Goal: Task Accomplishment & Management: Use online tool/utility

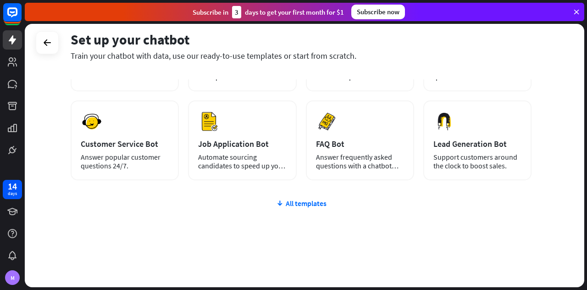
scroll to position [116, 0]
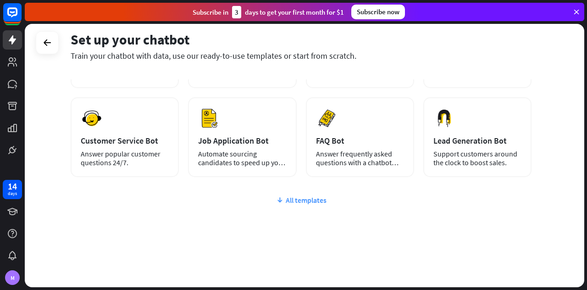
click at [305, 204] on div "All templates" at bounding box center [301, 199] width 461 height 9
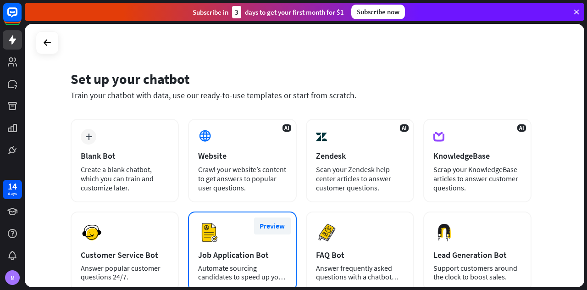
scroll to position [0, 0]
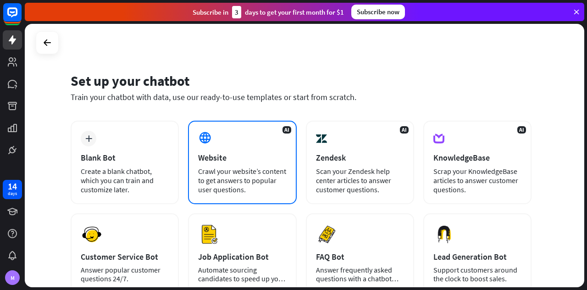
click at [237, 165] on div "AI Website Crawl your website’s content to get answers to popular user question…" at bounding box center [242, 162] width 108 height 83
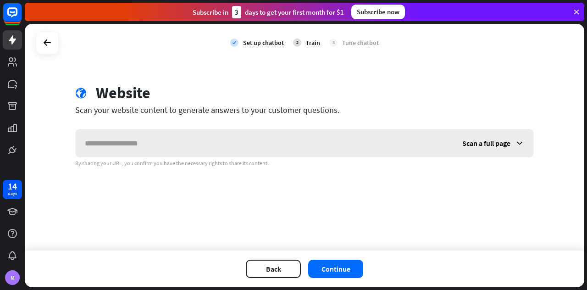
click at [237, 138] on input "text" at bounding box center [264, 143] width 377 height 28
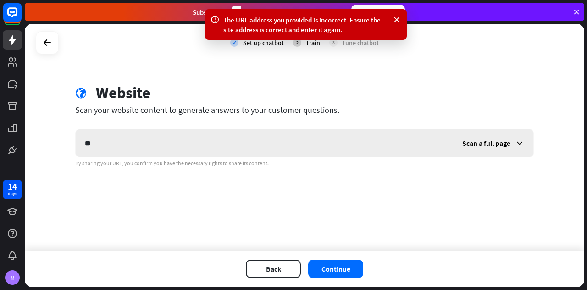
type input "*"
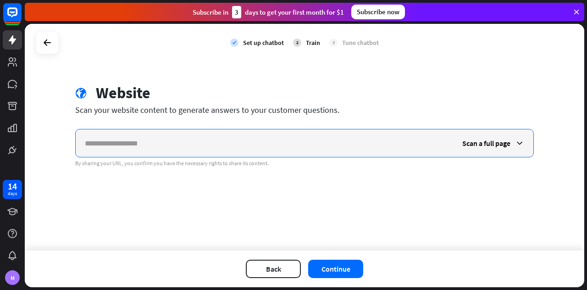
paste input "**********"
type input "**********"
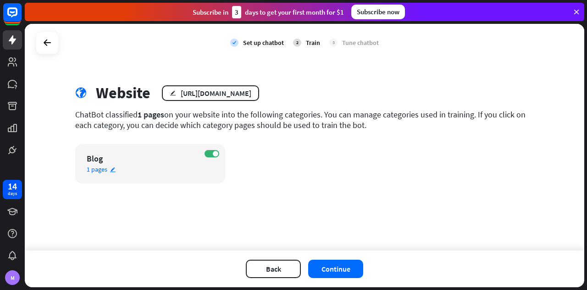
click at [104, 170] on span "1 pages" at bounding box center [97, 169] width 21 height 8
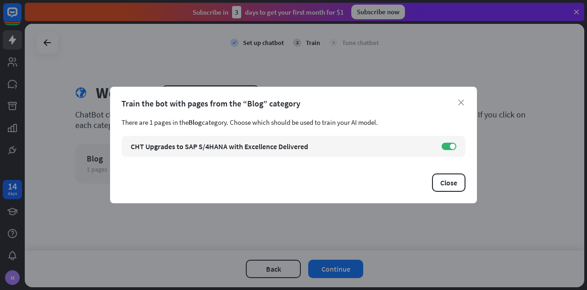
click at [459, 99] on div "Train the bot with pages from the “Blog” category" at bounding box center [293, 103] width 344 height 11
click at [460, 103] on icon "close" at bounding box center [461, 102] width 6 height 6
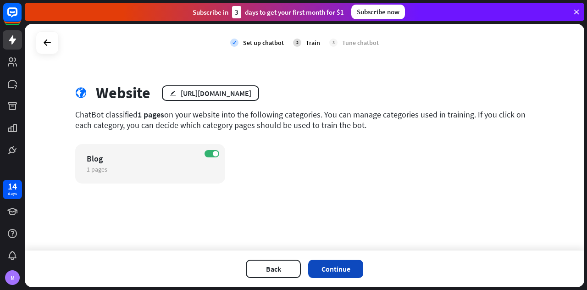
click at [340, 270] on button "Continue" at bounding box center [335, 268] width 55 height 18
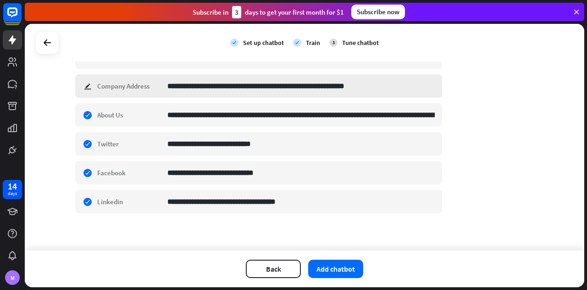
scroll to position [184, 0]
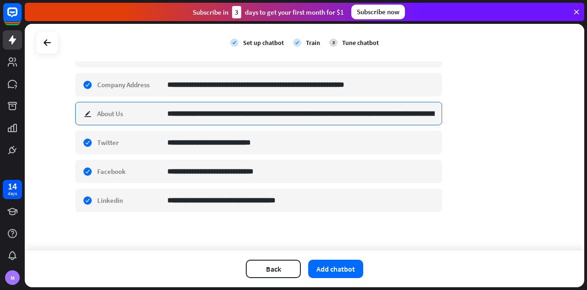
click at [262, 120] on input "**********" at bounding box center [300, 113] width 267 height 22
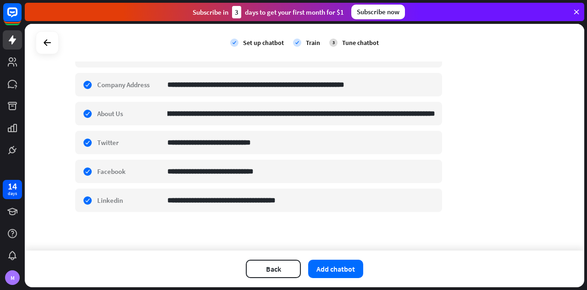
scroll to position [0, 0]
click at [511, 174] on div "**********" at bounding box center [304, 61] width 458 height 325
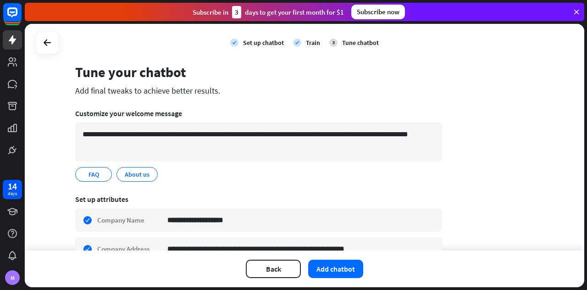
scroll to position [12, 0]
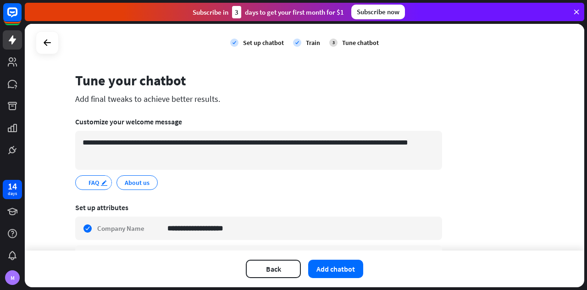
click at [100, 179] on icon "edit" at bounding box center [103, 182] width 7 height 7
click at [103, 181] on icon "edit" at bounding box center [103, 182] width 7 height 7
click at [118, 181] on div "About us edit" at bounding box center [136, 182] width 41 height 15
click at [137, 181] on span "About us" at bounding box center [137, 182] width 27 height 10
click at [147, 181] on icon "edit" at bounding box center [149, 182] width 7 height 7
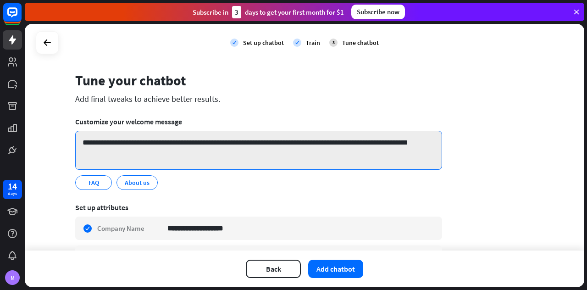
click at [223, 168] on textarea "**********" at bounding box center [258, 150] width 367 height 39
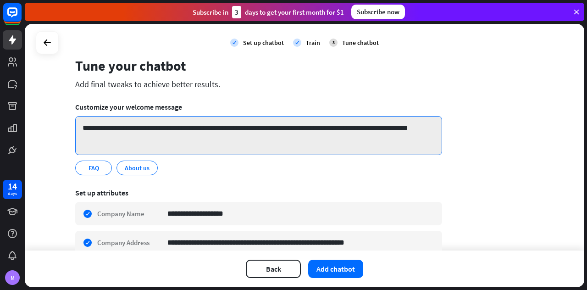
scroll to position [0, 0]
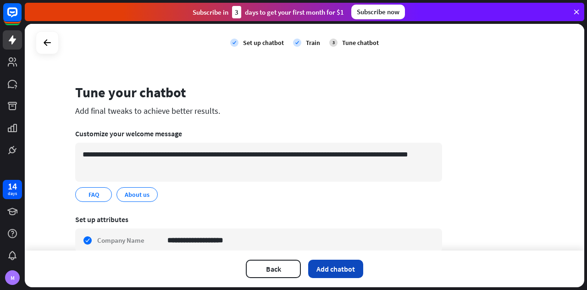
click at [352, 269] on button "Add chatbot" at bounding box center [335, 268] width 55 height 18
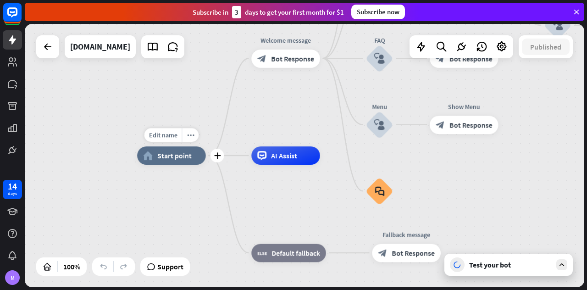
click at [178, 163] on div "home_2 Start point" at bounding box center [171, 155] width 69 height 18
click at [173, 135] on span "Edit name" at bounding box center [163, 135] width 28 height 8
type input "*****"
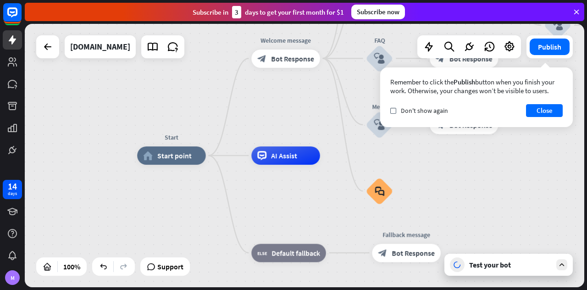
click at [559, 264] on icon at bounding box center [561, 264] width 8 height 8
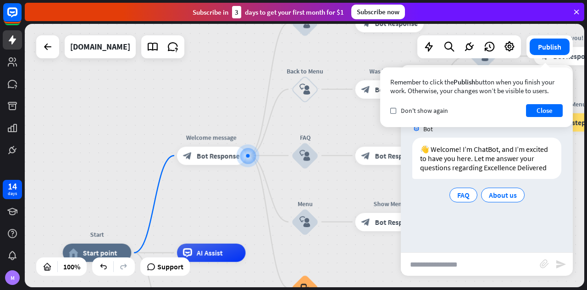
click at [501, 213] on div "Bot 👋 Welcome! I’m ChatBot, and I’m excited to have you here. Let me answer you…" at bounding box center [487, 181] width 172 height 141
click at [545, 112] on button "Close" at bounding box center [544, 110] width 37 height 13
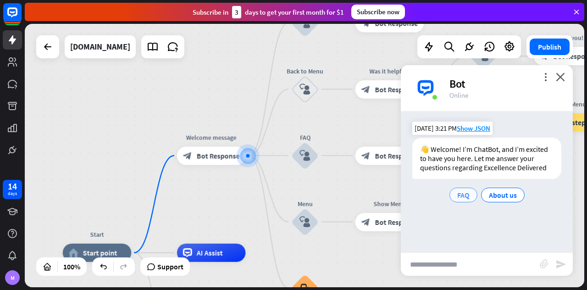
click at [466, 194] on span "FAQ" at bounding box center [463, 194] width 12 height 9
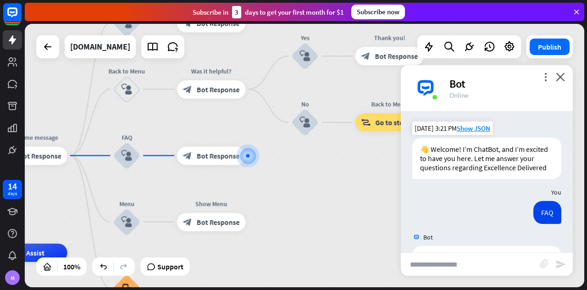
scroll to position [48, 0]
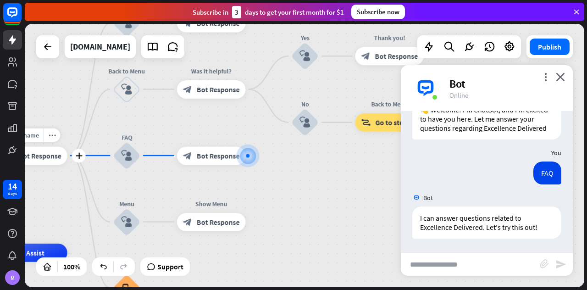
click at [43, 157] on span "Bot Response" at bounding box center [39, 155] width 43 height 9
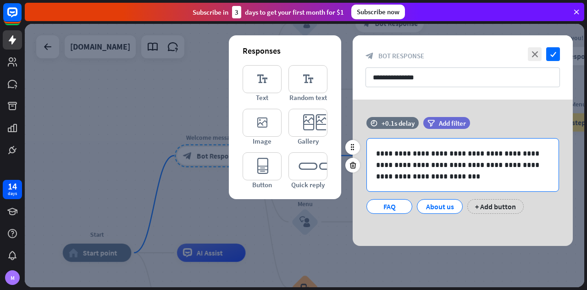
click at [400, 162] on p "**********" at bounding box center [463, 165] width 174 height 34
drag, startPoint x: 453, startPoint y: 151, endPoint x: 430, endPoint y: 154, distance: 23.5
click at [430, 154] on p "**********" at bounding box center [463, 165] width 174 height 34
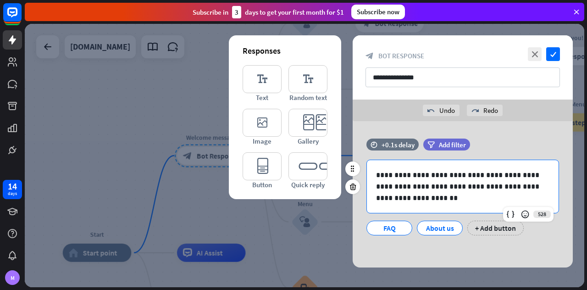
click at [433, 176] on p "**********" at bounding box center [463, 186] width 174 height 34
click at [448, 205] on div "**********" at bounding box center [463, 186] width 192 height 53
click at [428, 229] on div "About us" at bounding box center [439, 228] width 30 height 14
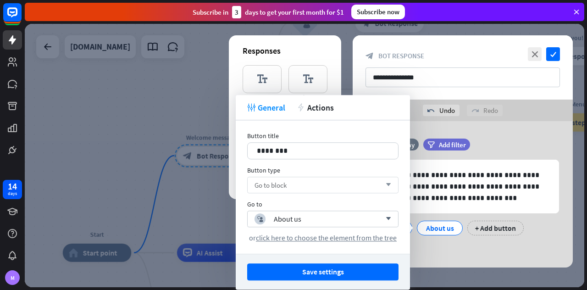
click at [388, 185] on icon "arrow_down" at bounding box center [386, 185] width 10 height 6
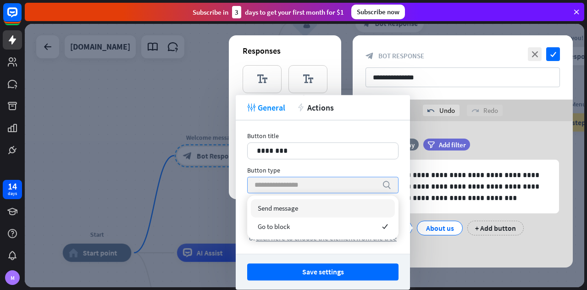
click at [388, 185] on icon "search" at bounding box center [386, 184] width 9 height 9
click at [386, 185] on icon "search" at bounding box center [386, 184] width 9 height 9
click at [367, 151] on p "********" at bounding box center [323, 150] width 132 height 11
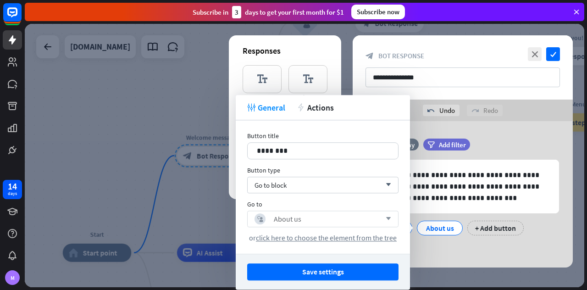
click at [385, 219] on icon "arrow_down" at bounding box center [386, 219] width 10 height 6
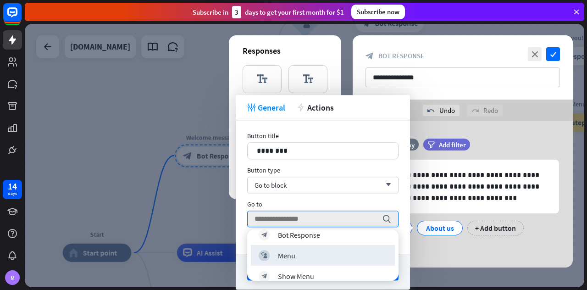
scroll to position [306, 0]
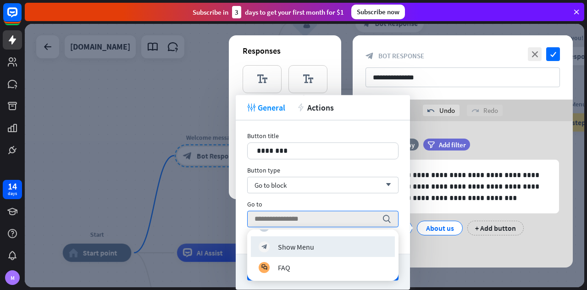
click at [497, 152] on div "filter Add filter" at bounding box center [469, 148] width 93 height 21
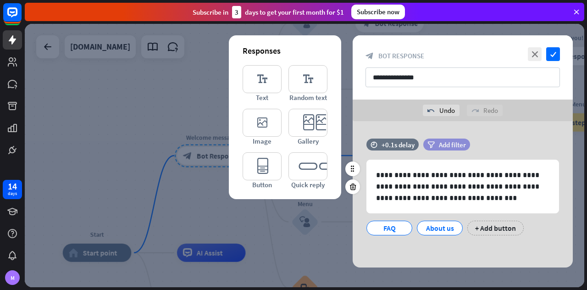
click at [454, 143] on span "Add filter" at bounding box center [452, 144] width 27 height 9
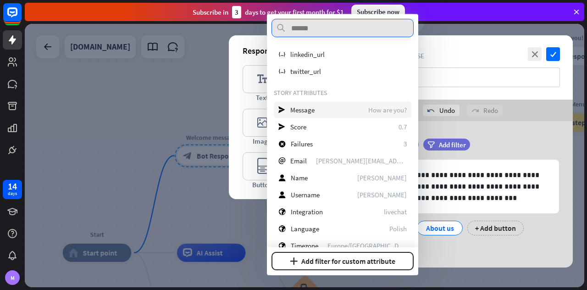
scroll to position [85, 0]
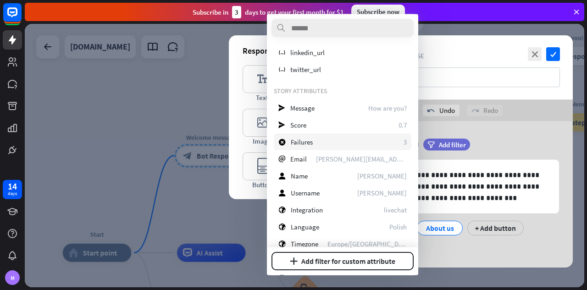
click at [317, 142] on div "block_failure Failures 3" at bounding box center [343, 141] width 138 height 17
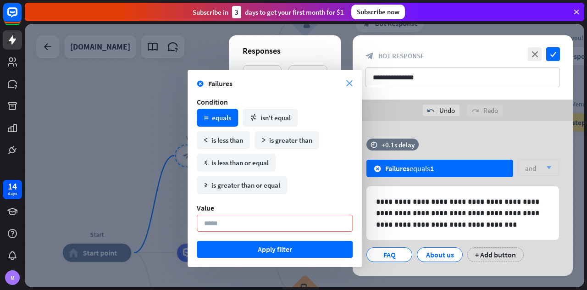
click at [348, 81] on icon "close" at bounding box center [349, 83] width 6 height 6
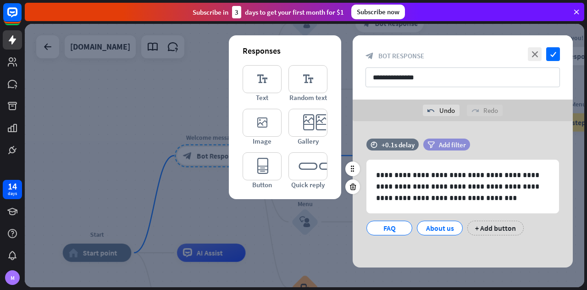
click at [455, 143] on span "Add filter" at bounding box center [452, 144] width 27 height 9
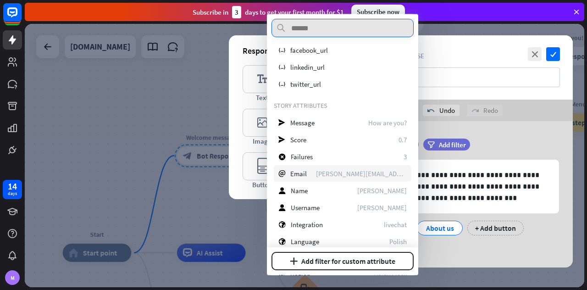
scroll to position [52, 0]
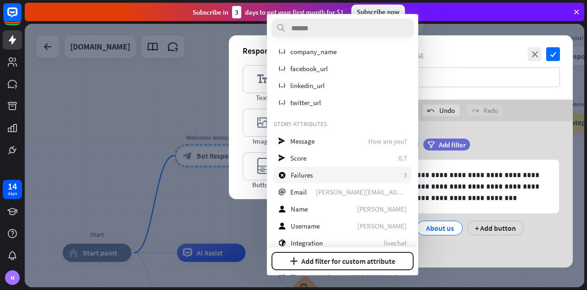
click at [310, 175] on span "Failures" at bounding box center [302, 174] width 22 height 9
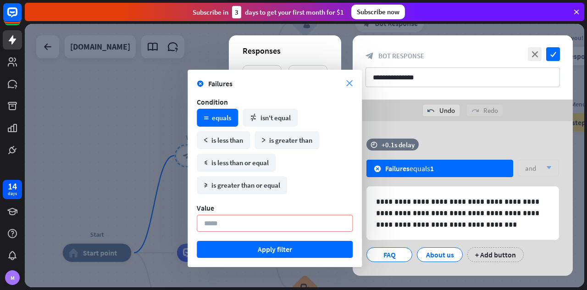
click at [347, 82] on icon "close" at bounding box center [349, 83] width 6 height 6
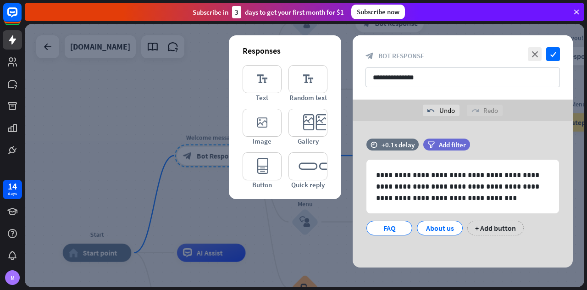
click at [541, 108] on div "undo Undo redo Redo" at bounding box center [462, 110] width 220 height 22
click at [494, 110] on div "redo Redo" at bounding box center [485, 110] width 36 height 11
click at [477, 159] on div "filter Add filter" at bounding box center [469, 148] width 93 height 21
click at [353, 168] on icon at bounding box center [352, 169] width 8 height 8
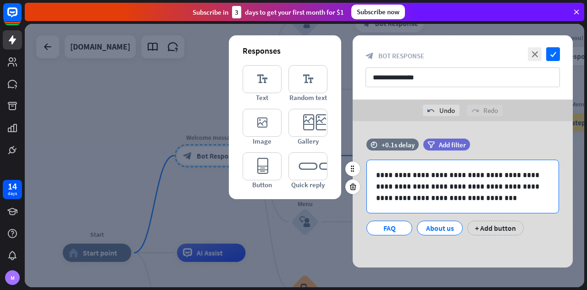
click at [466, 208] on div "**********" at bounding box center [463, 186] width 192 height 53
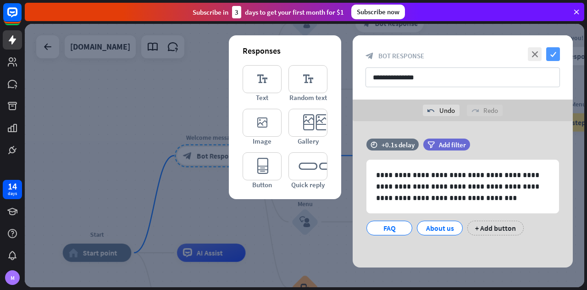
click at [551, 55] on icon "check" at bounding box center [553, 54] width 14 height 14
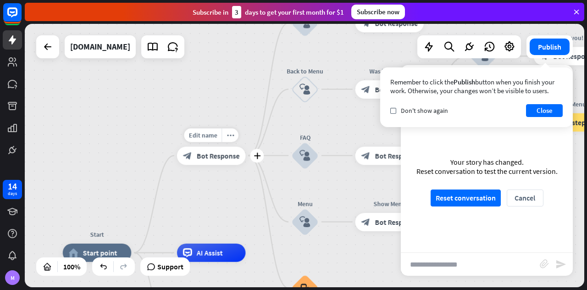
click at [210, 159] on span "Bot Response" at bounding box center [218, 155] width 43 height 9
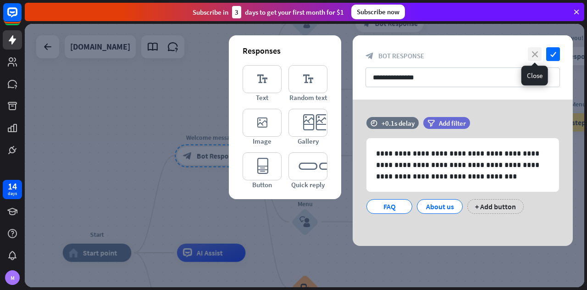
click at [534, 50] on icon "close" at bounding box center [535, 54] width 14 height 14
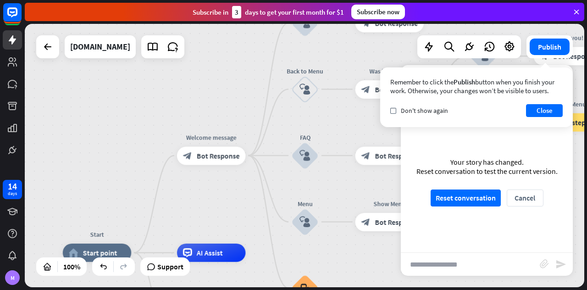
click at [501, 140] on div "Your story has changed. Reset conversation to test the current version. Reset c…" at bounding box center [487, 181] width 172 height 141
click at [545, 115] on button "Close" at bounding box center [544, 110] width 37 height 13
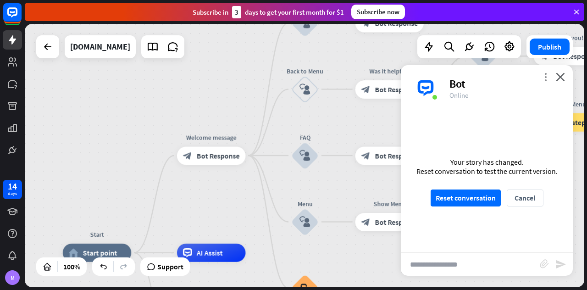
click at [546, 76] on icon "more_vert" at bounding box center [545, 76] width 9 height 9
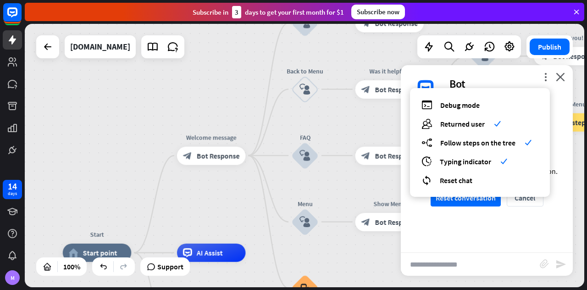
click at [510, 242] on div "Your story has changed. Reset conversation to test the current version. Reset c…" at bounding box center [487, 181] width 172 height 141
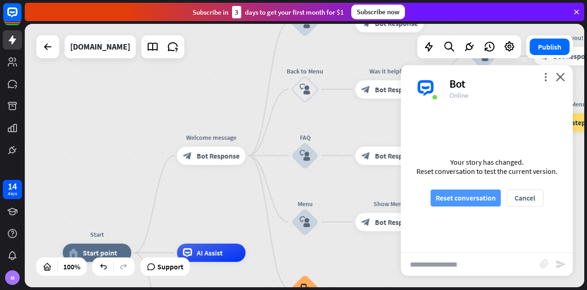
click at [483, 197] on button "Reset conversation" at bounding box center [465, 197] width 70 height 17
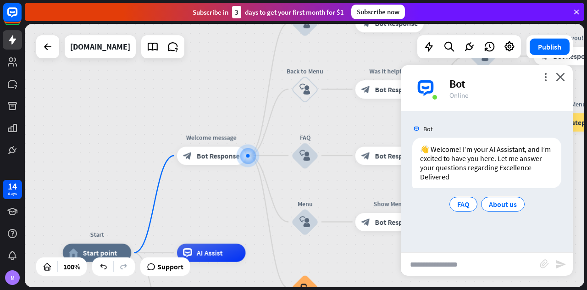
click at [476, 264] on input "text" at bounding box center [470, 264] width 139 height 23
type input "**********"
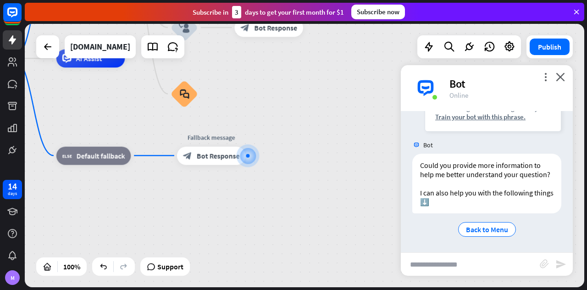
scroll to position [158, 0]
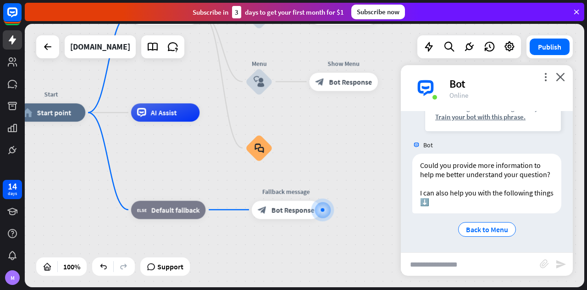
drag, startPoint x: 72, startPoint y: 109, endPoint x: 147, endPoint y: 163, distance: 92.2
click at [147, 163] on div "Start home_2 Start point Welcome message block_bot_response Bot Response About …" at bounding box center [295, 243] width 557 height 262
click at [446, 202] on div "Could you provide more information to help me better understand your question? …" at bounding box center [486, 184] width 149 height 60
click at [313, 209] on div at bounding box center [322, 209] width 23 height 23
click at [320, 209] on div at bounding box center [322, 210] width 4 height 4
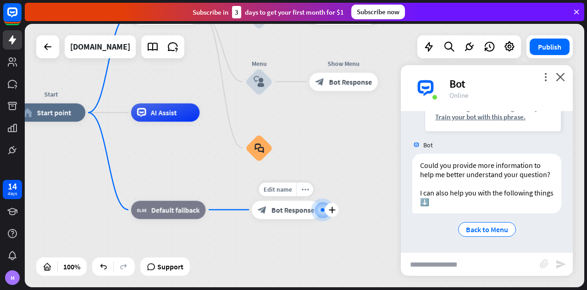
click at [285, 211] on span "Bot Response" at bounding box center [292, 209] width 43 height 9
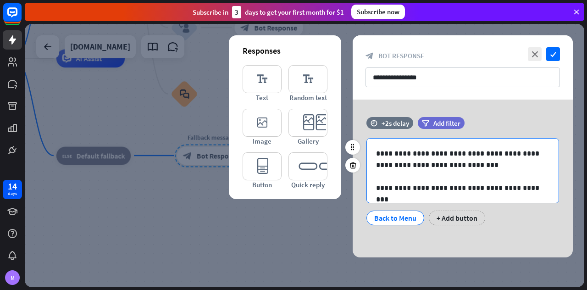
click at [451, 185] on p "**********" at bounding box center [463, 187] width 174 height 11
click at [536, 55] on icon "close" at bounding box center [535, 54] width 14 height 14
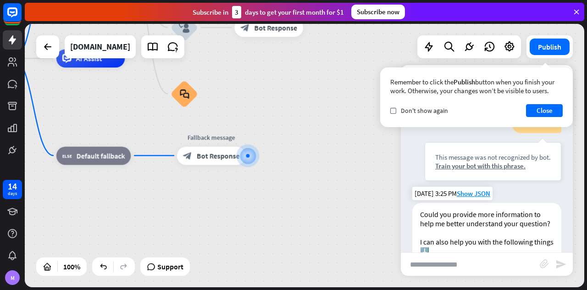
scroll to position [99, 0]
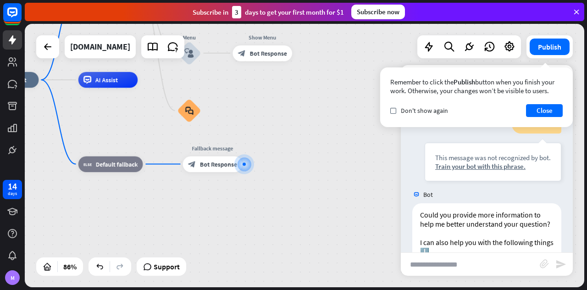
click at [58, 98] on div "Edit name more_horiz Start home_2 Start point Welcome message block_bot_respons…" at bounding box center [220, 193] width 483 height 227
click at [549, 110] on button "Close" at bounding box center [544, 110] width 37 height 13
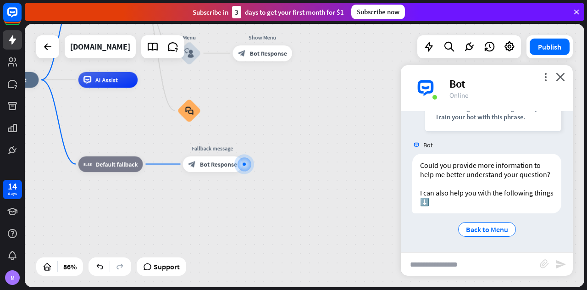
scroll to position [158, 0]
click at [491, 233] on span "Back to Menu" at bounding box center [487, 229] width 42 height 9
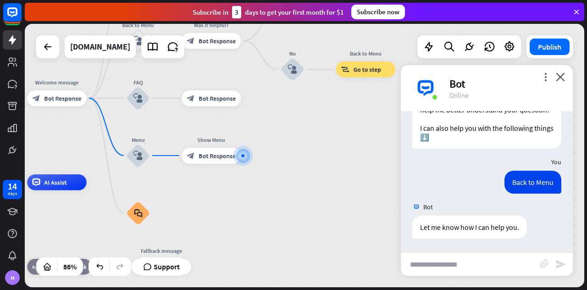
scroll to position [222, 0]
click at [488, 259] on input "text" at bounding box center [470, 264] width 139 height 23
type input "****"
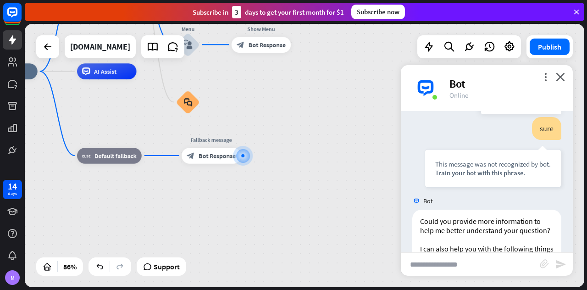
scroll to position [430, 0]
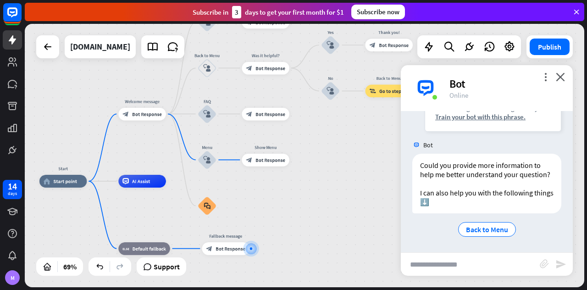
drag, startPoint x: 252, startPoint y: 114, endPoint x: 253, endPoint y: 210, distance: 96.7
click at [253, 210] on div "Start home_2 Start point Welcome message block_bot_response Bot Response About …" at bounding box center [232, 272] width 386 height 182
click at [62, 185] on div "home_2 Start point" at bounding box center [63, 181] width 48 height 13
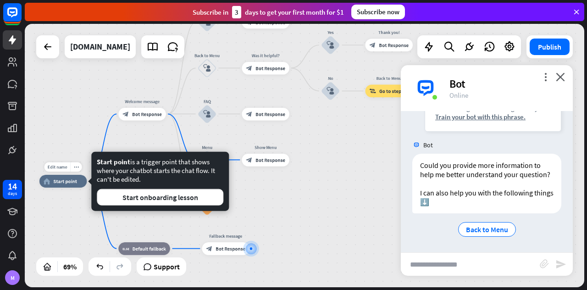
click at [57, 185] on div "home_2 Start point" at bounding box center [63, 181] width 48 height 13
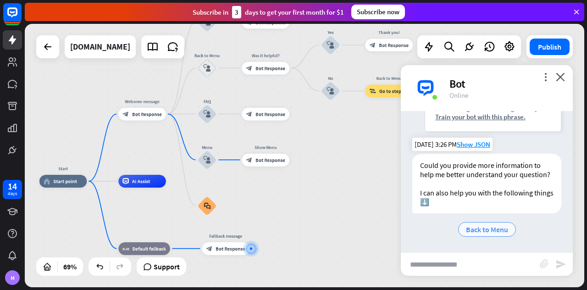
click at [489, 224] on div "Back to Menu" at bounding box center [487, 229] width 58 height 15
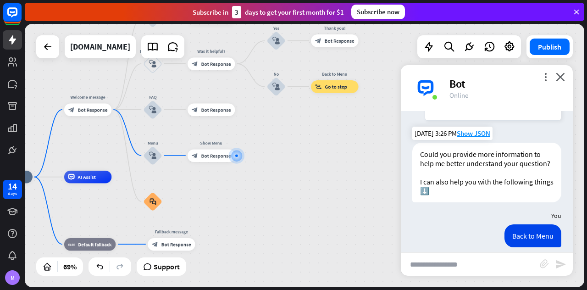
scroll to position [495, 0]
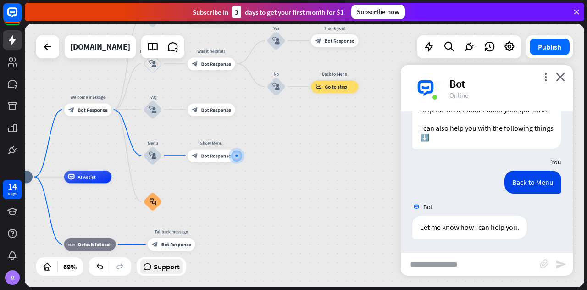
click at [154, 272] on span "Support" at bounding box center [167, 266] width 26 height 15
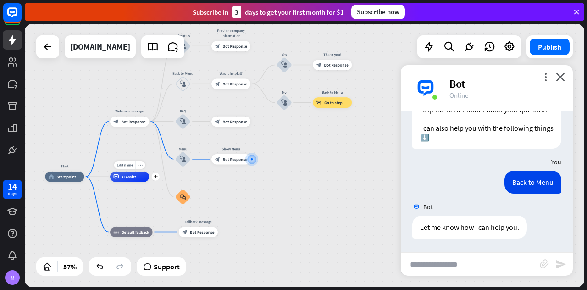
click at [122, 178] on span "AI Assist" at bounding box center [128, 176] width 15 height 5
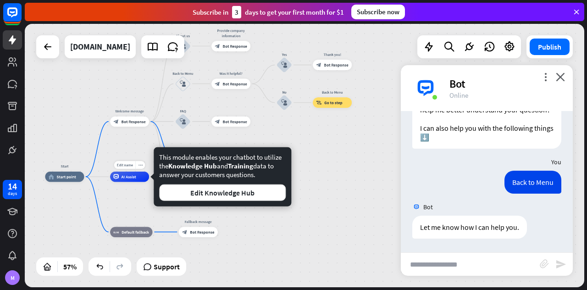
click at [119, 178] on div "AI Assist" at bounding box center [129, 176] width 39 height 11
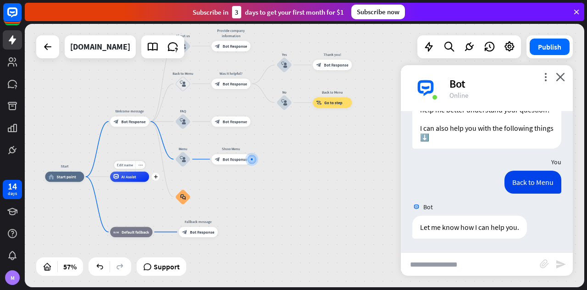
click at [119, 178] on div "AI Assist" at bounding box center [129, 176] width 39 height 11
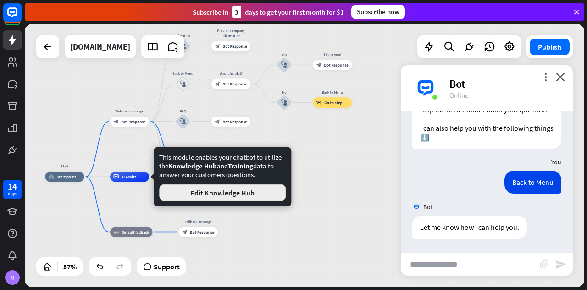
click at [206, 188] on button "Edit Knowledge Hub" at bounding box center [222, 192] width 127 height 17
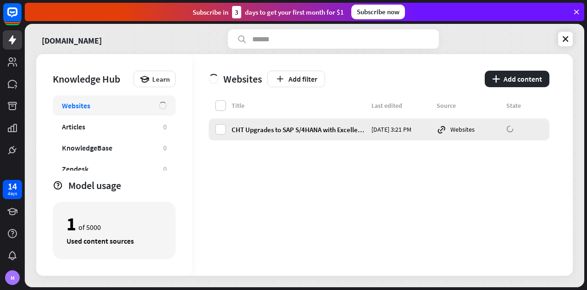
click at [303, 126] on div "CHT Upgrades to SAP S/4HANA with Excellence Delivered" at bounding box center [298, 129] width 134 height 9
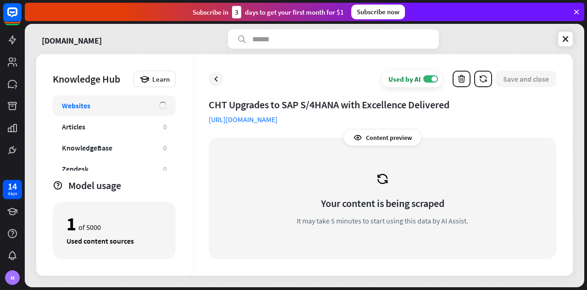
click at [383, 177] on icon at bounding box center [382, 179] width 14 height 14
click at [381, 137] on div "Content preview" at bounding box center [382, 138] width 77 height 16
click at [358, 136] on icon at bounding box center [357, 137] width 9 height 9
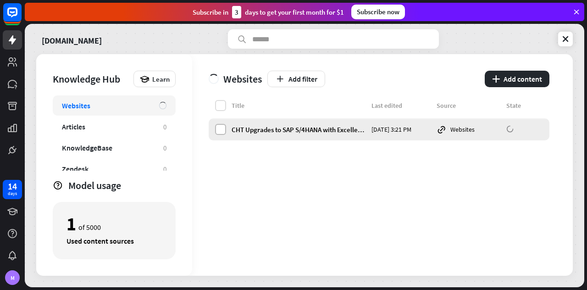
click at [217, 128] on label at bounding box center [220, 129] width 11 height 11
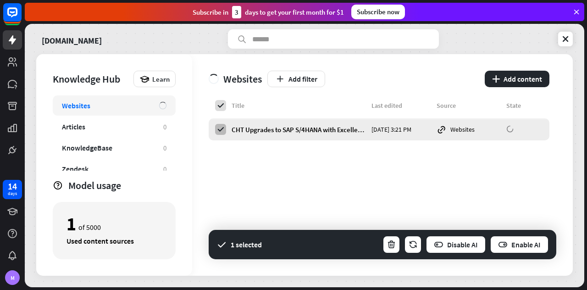
click at [217, 128] on icon at bounding box center [220, 129] width 8 height 8
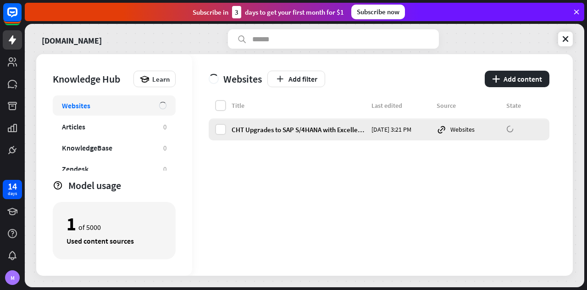
click at [453, 129] on div "Websites" at bounding box center [468, 129] width 64 height 10
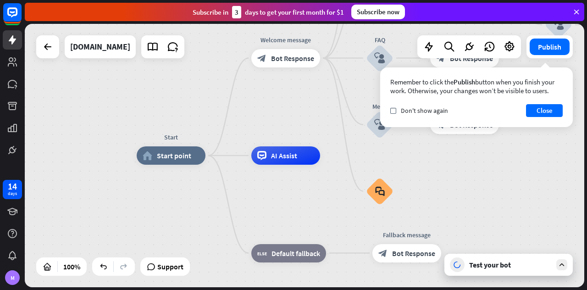
click at [563, 264] on icon at bounding box center [561, 264] width 8 height 8
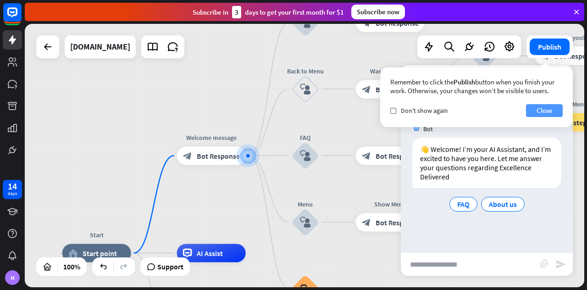
click at [550, 112] on button "Close" at bounding box center [544, 110] width 37 height 13
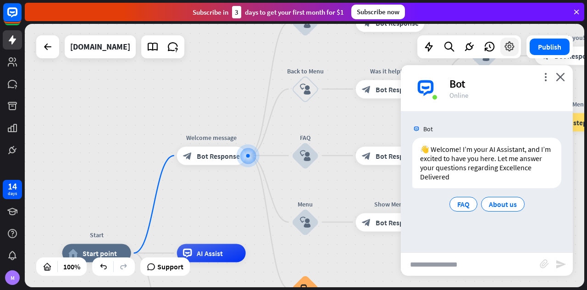
click at [514, 48] on icon at bounding box center [509, 47] width 12 height 12
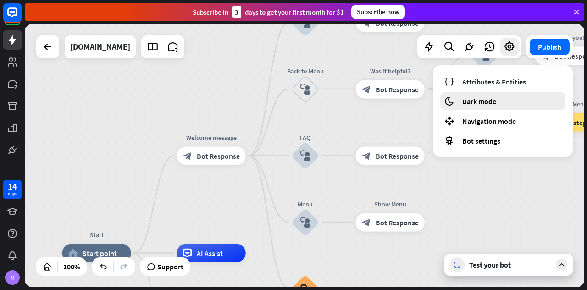
click at [506, 98] on div "moon Dark mode" at bounding box center [502, 101] width 125 height 18
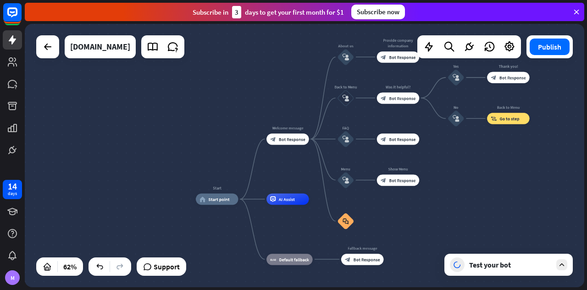
drag, startPoint x: 483, startPoint y: 164, endPoint x: 449, endPoint y: 169, distance: 33.8
click at [449, 169] on div "Start home_2 Start point Welcome message block_bot_response Bot Response About …" at bounding box center [304, 155] width 559 height 263
click at [511, 44] on icon at bounding box center [509, 47] width 12 height 12
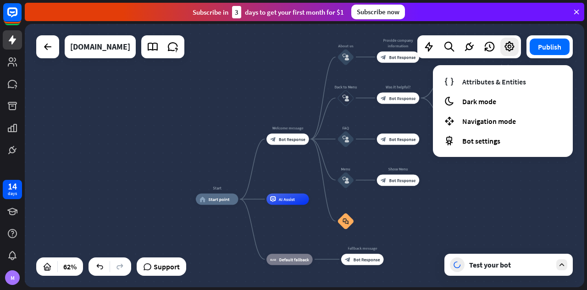
click at [520, 269] on div "Test your bot" at bounding box center [510, 264] width 83 height 9
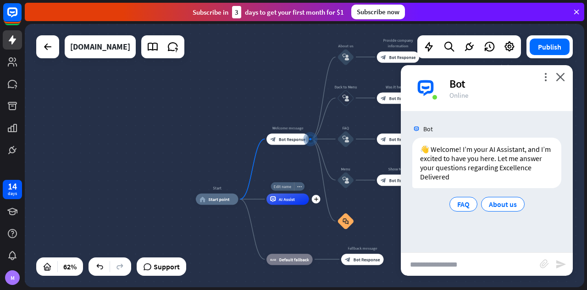
click at [285, 187] on span "Edit name" at bounding box center [282, 186] width 17 height 5
click at [285, 202] on div "AI Assist" at bounding box center [287, 198] width 43 height 11
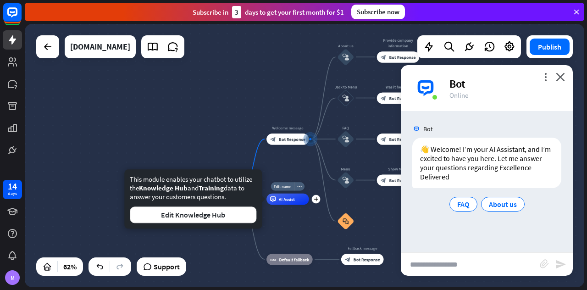
click at [285, 202] on div "AI Assist" at bounding box center [287, 198] width 43 height 11
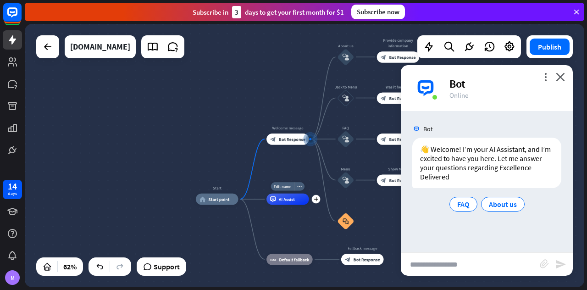
click at [285, 202] on div "AI Assist" at bounding box center [287, 198] width 43 height 11
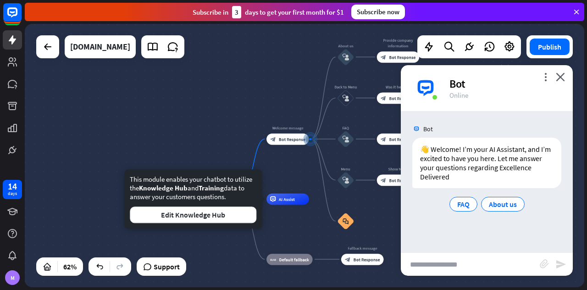
click at [238, 137] on div "Start home_2 Start point Welcome message block_bot_response Bot Response About …" at bounding box center [304, 155] width 559 height 263
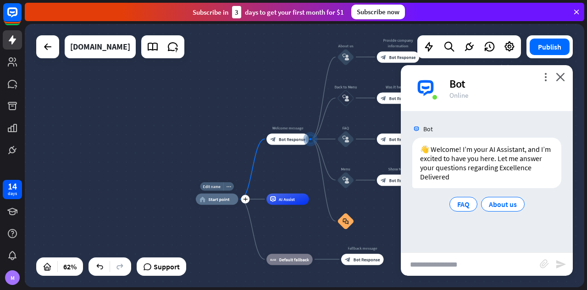
click at [229, 198] on div "home_2 Start point" at bounding box center [217, 198] width 43 height 11
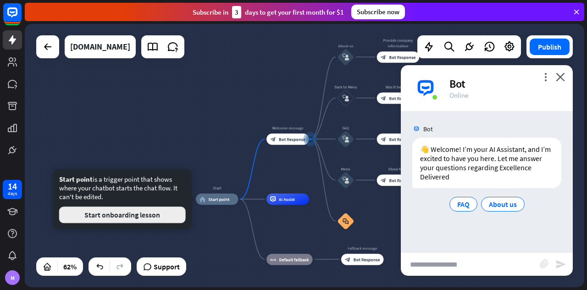
click at [150, 216] on button "Start onboarding lesson" at bounding box center [122, 214] width 127 height 17
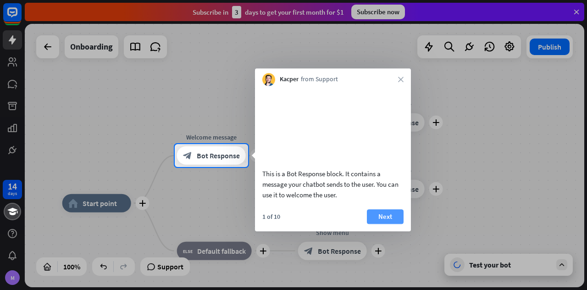
click at [380, 224] on button "Next" at bounding box center [385, 216] width 37 height 15
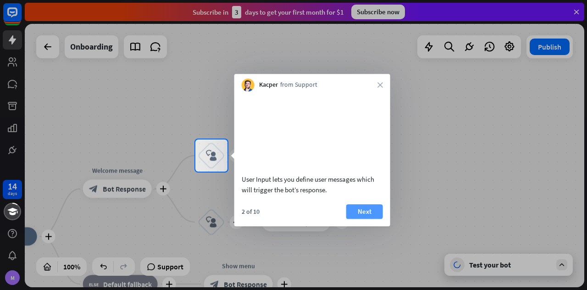
click at [361, 219] on button "Next" at bounding box center [364, 211] width 37 height 15
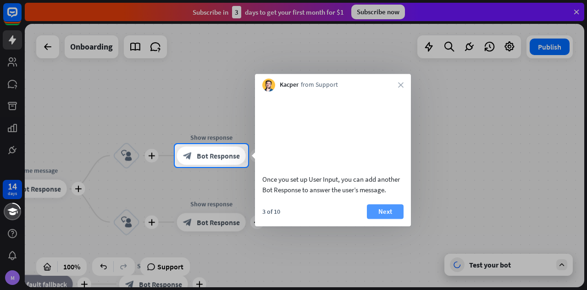
click at [381, 218] on button "Next" at bounding box center [385, 211] width 37 height 15
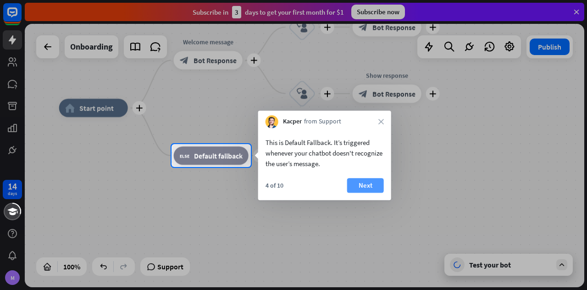
click at [370, 187] on button "Next" at bounding box center [365, 185] width 37 height 15
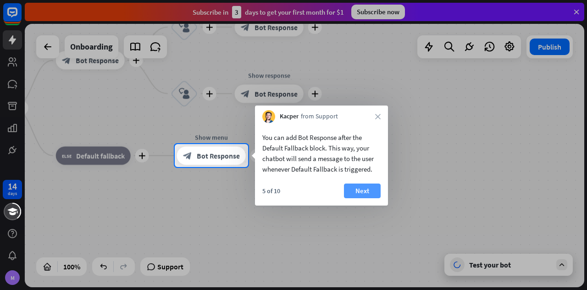
click at [362, 192] on button "Next" at bounding box center [362, 190] width 37 height 15
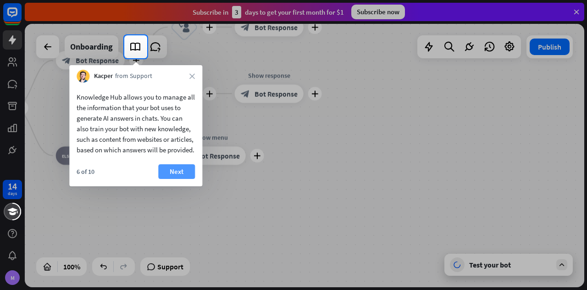
click at [178, 179] on button "Next" at bounding box center [176, 171] width 37 height 15
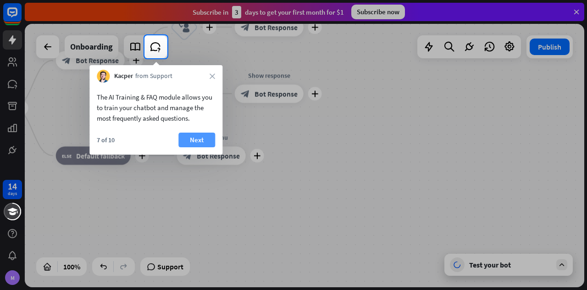
click at [202, 144] on button "Next" at bounding box center [196, 139] width 37 height 15
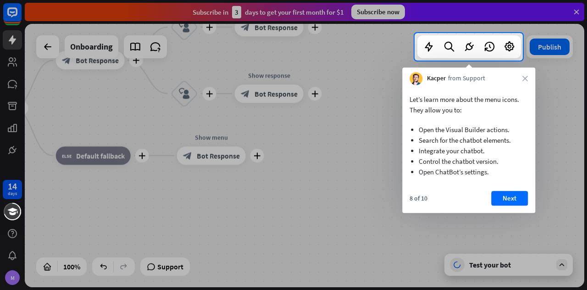
click at [469, 138] on li "Search for the chatbot elements." at bounding box center [468, 140] width 100 height 11
click at [513, 204] on button "Next" at bounding box center [509, 198] width 37 height 15
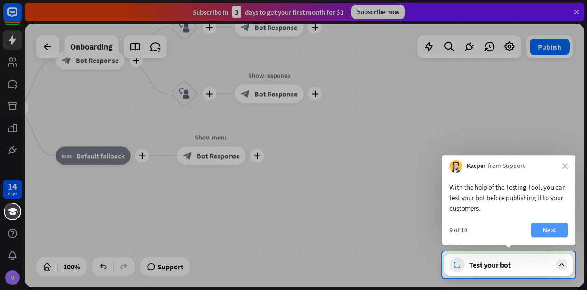
click at [545, 232] on button "Next" at bounding box center [549, 229] width 37 height 15
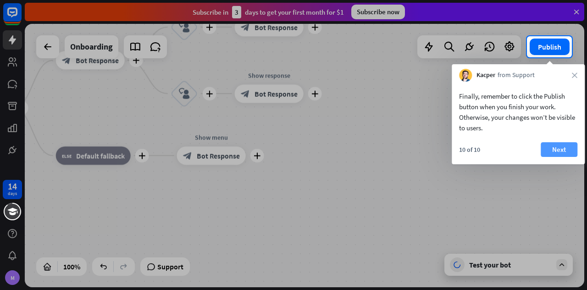
click at [551, 143] on button "Next" at bounding box center [558, 149] width 37 height 15
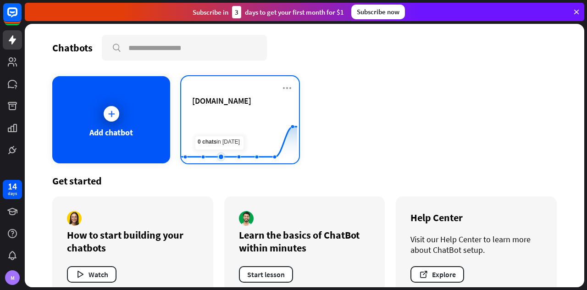
click at [216, 124] on rect at bounding box center [239, 140] width 116 height 57
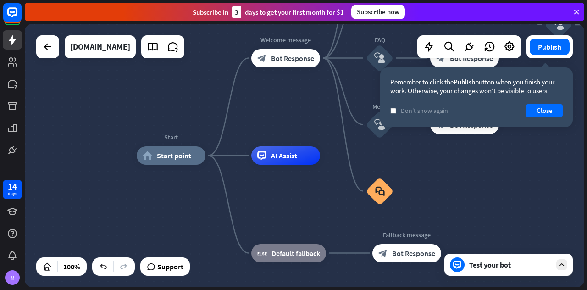
click at [563, 270] on div "Test your bot" at bounding box center [508, 264] width 128 height 22
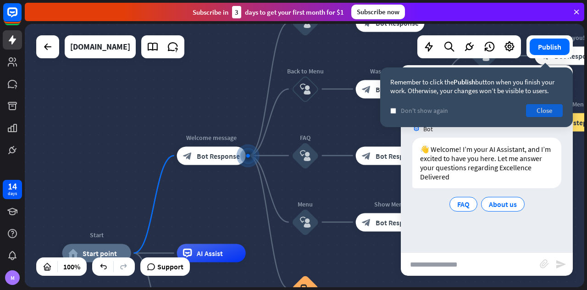
click at [547, 108] on button "Close" at bounding box center [544, 110] width 37 height 13
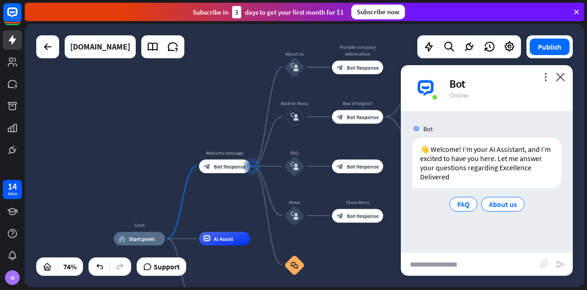
click at [224, 133] on div "Start home_2 Start point Welcome message block_bot_response Bot Response About …" at bounding box center [304, 155] width 559 height 263
drag, startPoint x: 224, startPoint y: 133, endPoint x: 210, endPoint y: 94, distance: 40.9
drag, startPoint x: 262, startPoint y: 210, endPoint x: 260, endPoint y: 197, distance: 13.9
click at [349, 66] on span "Bot Response" at bounding box center [363, 67] width 32 height 7
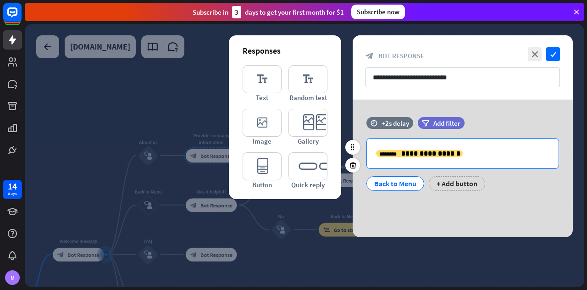
click at [469, 151] on p "**********" at bounding box center [462, 153] width 173 height 11
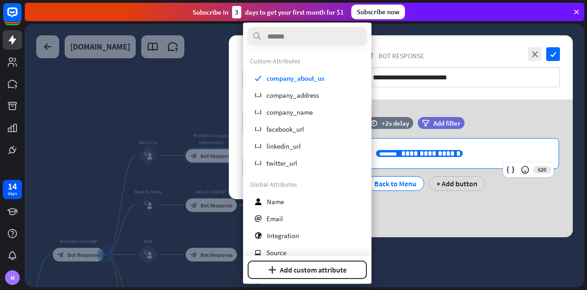
click at [469, 151] on p "**********" at bounding box center [462, 153] width 173 height 11
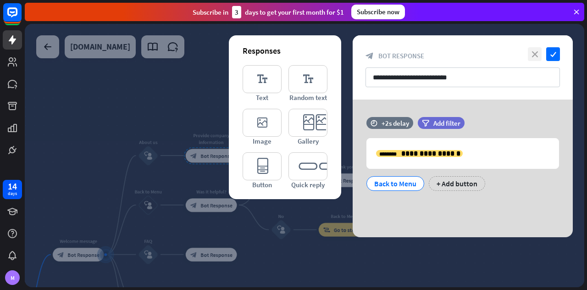
click at [533, 52] on icon "close" at bounding box center [535, 54] width 14 height 14
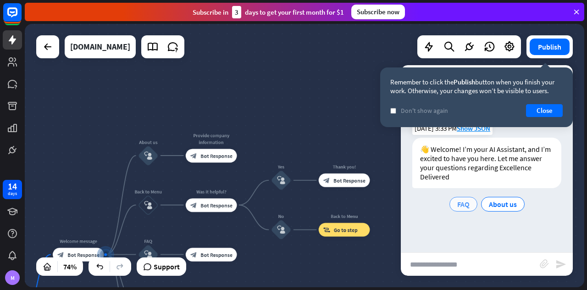
click at [466, 206] on span "FAQ" at bounding box center [463, 203] width 12 height 9
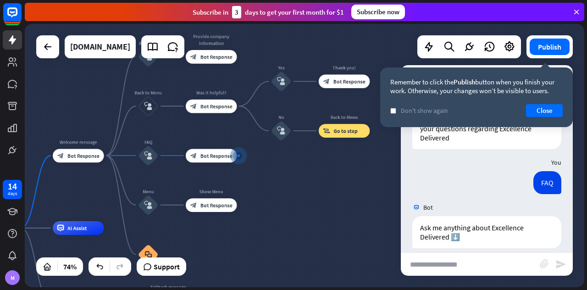
scroll to position [48, 0]
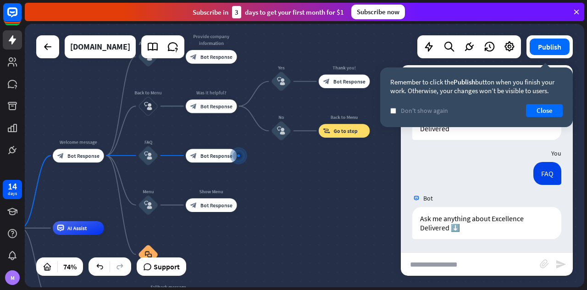
click at [450, 260] on input "text" at bounding box center [470, 264] width 139 height 23
type input "*******"
click at [208, 155] on span "Bot Response" at bounding box center [216, 155] width 32 height 7
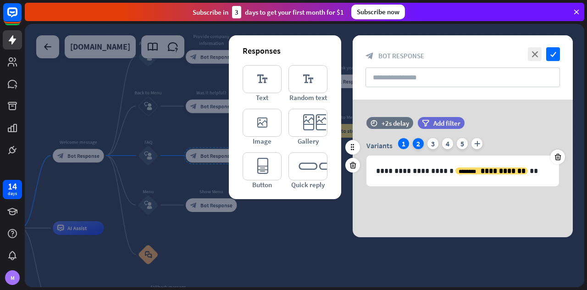
click at [417, 143] on div "2" at bounding box center [418, 143] width 11 height 11
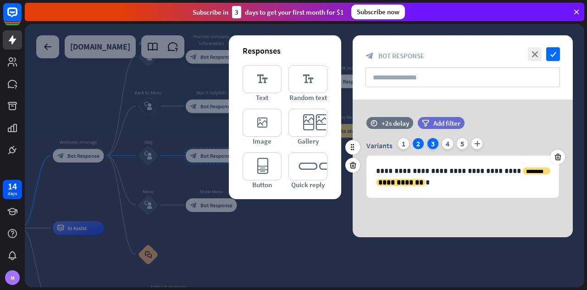
click at [432, 142] on div "3" at bounding box center [432, 143] width 11 height 11
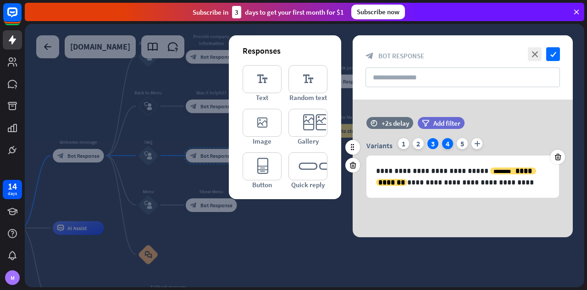
click at [446, 144] on div "4" at bounding box center [447, 143] width 11 height 11
click at [464, 143] on div "5" at bounding box center [462, 143] width 11 height 11
click at [472, 143] on icon "plus" at bounding box center [476, 143] width 11 height 11
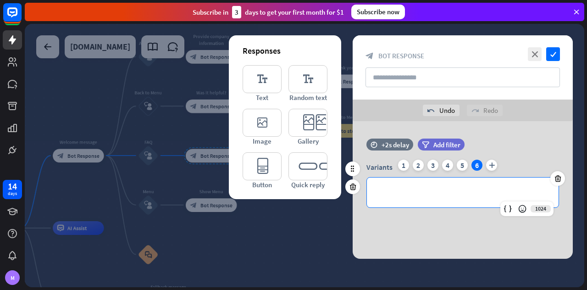
click at [434, 190] on p "**********" at bounding box center [463, 192] width 174 height 11
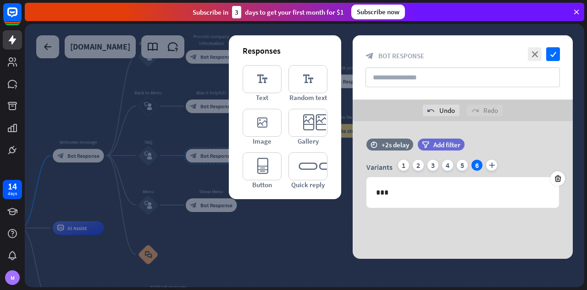
click at [440, 221] on div "time +2s delay filter Add filter Variants 1 2 3 4 5 6 plus 1021 ***" at bounding box center [462, 190] width 220 height 138
click at [555, 56] on icon "check" at bounding box center [553, 54] width 14 height 14
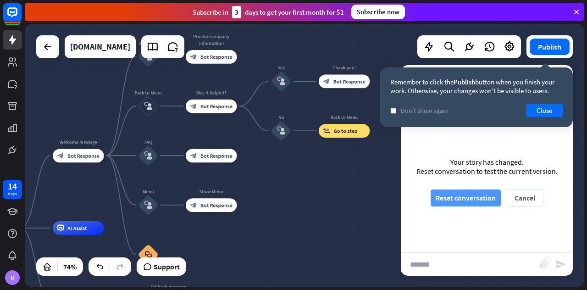
click at [477, 197] on button "Reset conversation" at bounding box center [465, 197] width 70 height 17
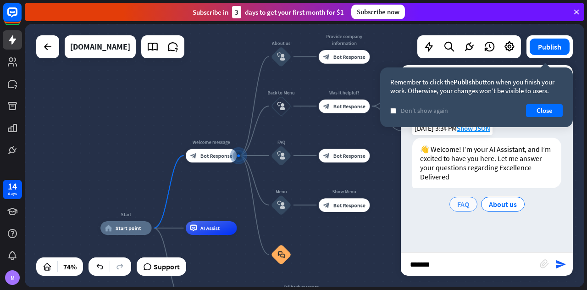
click at [470, 202] on div "FAQ" at bounding box center [463, 204] width 28 height 15
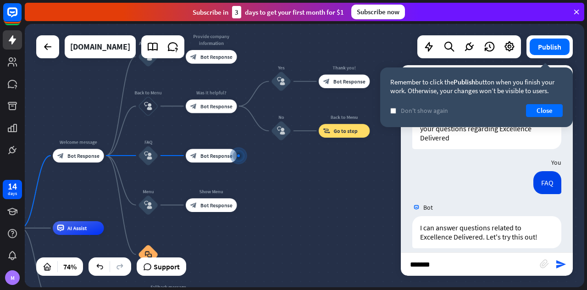
scroll to position [48, 0]
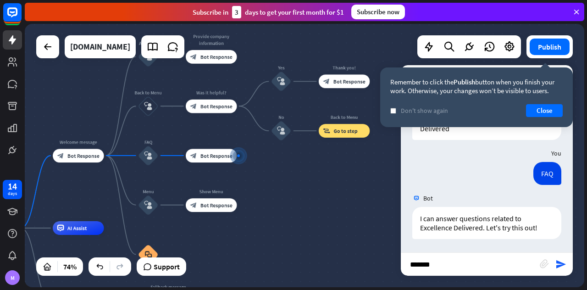
click at [457, 260] on input "*******" at bounding box center [470, 264] width 139 height 23
click at [557, 264] on icon "send" at bounding box center [560, 264] width 11 height 11
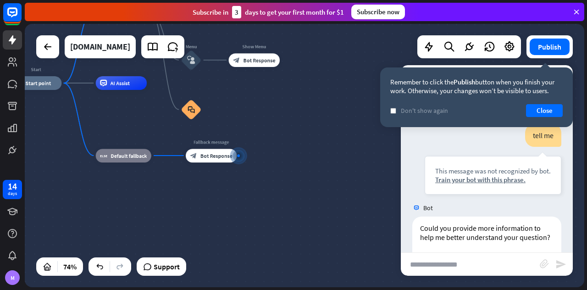
scroll to position [257, 0]
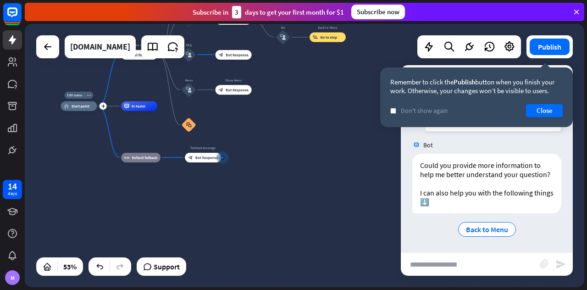
click at [78, 107] on span "Start point" at bounding box center [81, 106] width 18 height 5
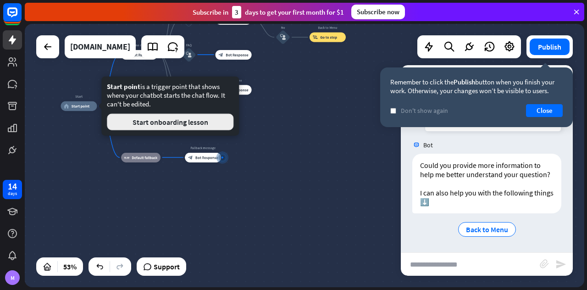
click at [135, 122] on button "Start onboarding lesson" at bounding box center [170, 122] width 127 height 17
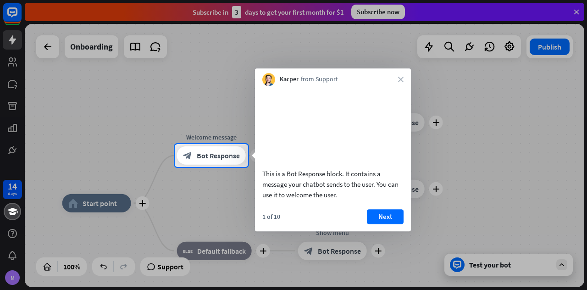
click at [398, 82] on div "Kacper from Support close" at bounding box center [333, 76] width 156 height 17
click at [400, 79] on icon "close" at bounding box center [401, 80] width 6 height 6
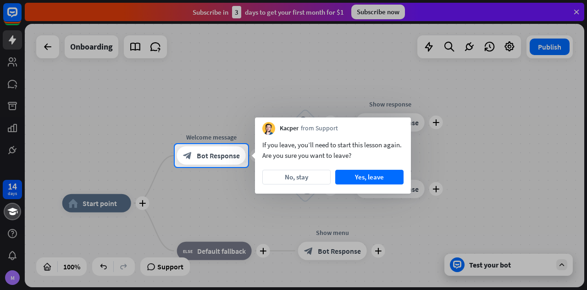
click at [560, 264] on div at bounding box center [293, 228] width 587 height 123
click at [303, 177] on button "No, stay" at bounding box center [296, 177] width 68 height 15
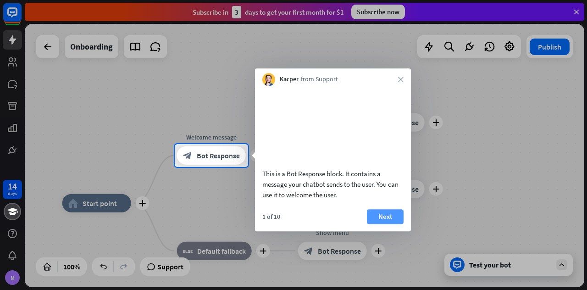
click at [390, 224] on button "Next" at bounding box center [385, 216] width 37 height 15
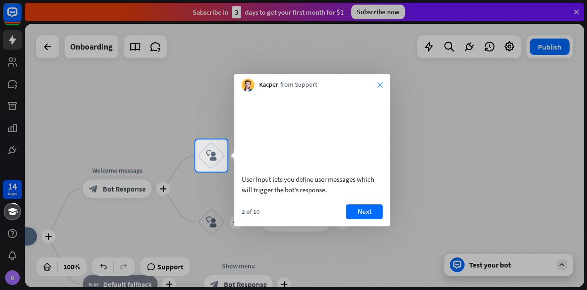
click at [380, 84] on icon "close" at bounding box center [380, 85] width 6 height 6
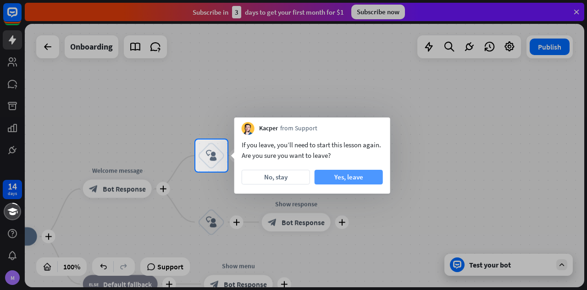
click at [347, 176] on button "Yes, leave" at bounding box center [348, 177] width 68 height 15
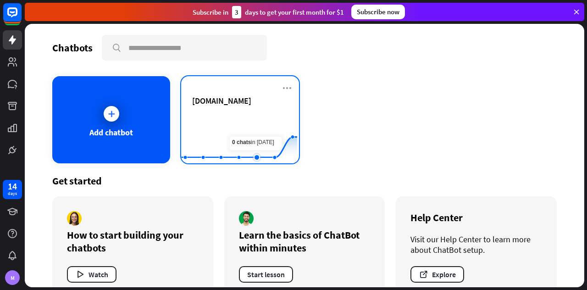
click at [257, 121] on rect at bounding box center [239, 140] width 116 height 57
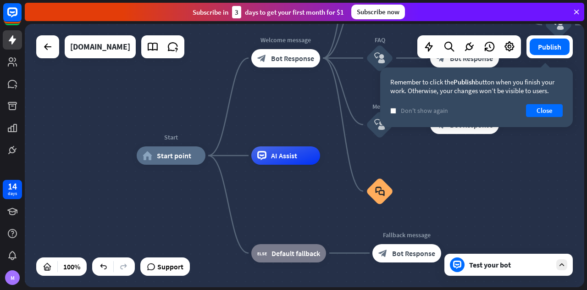
click at [562, 265] on icon at bounding box center [561, 264] width 8 height 8
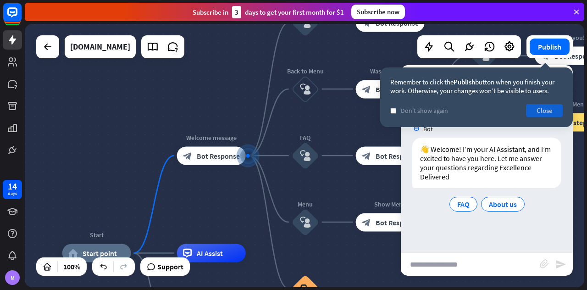
click at [550, 107] on button "Close" at bounding box center [544, 110] width 37 height 13
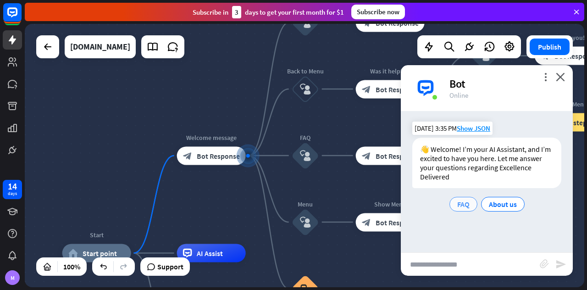
click at [466, 200] on span "FAQ" at bounding box center [463, 203] width 12 height 9
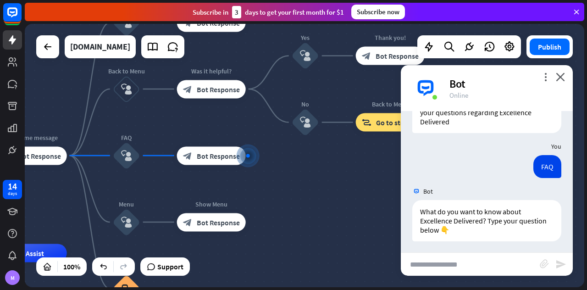
scroll to position [57, 0]
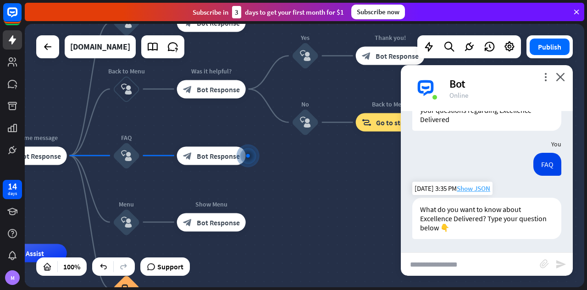
click at [473, 184] on span "Show JSON" at bounding box center [473, 188] width 33 height 9
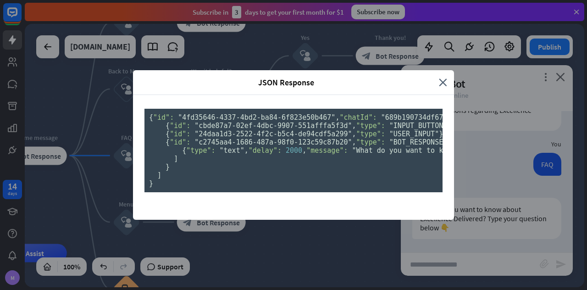
scroll to position [0, 0]
click at [439, 77] on icon "close" at bounding box center [443, 82] width 8 height 11
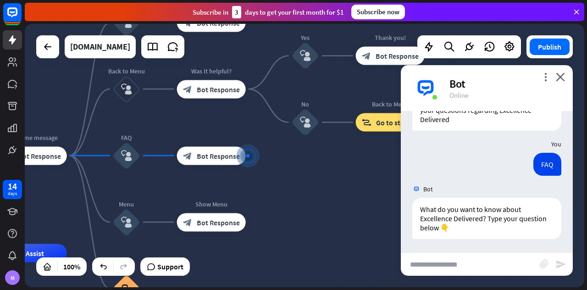
click at [484, 263] on input "text" at bounding box center [470, 264] width 139 height 23
type input "**********"
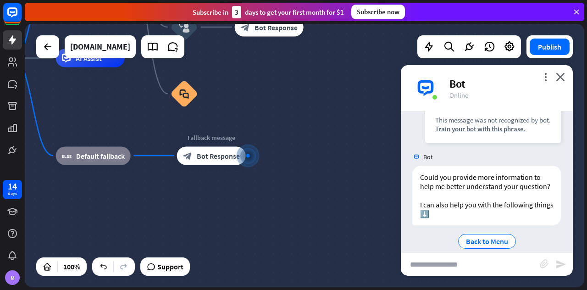
scroll to position [266, 0]
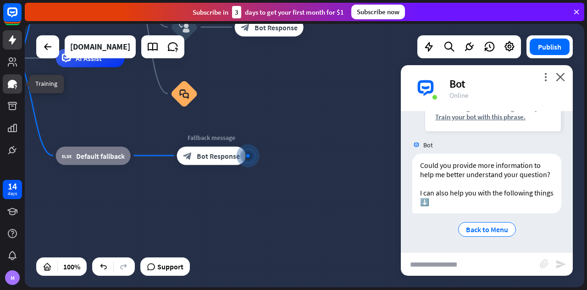
click at [15, 87] on icon at bounding box center [12, 83] width 11 height 11
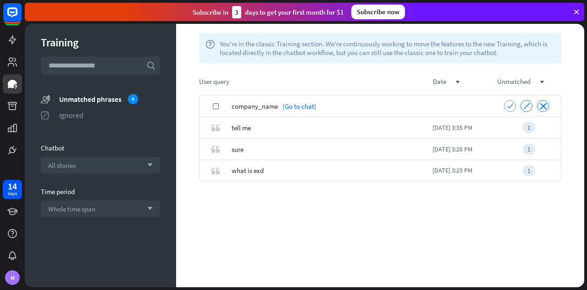
click at [507, 102] on icon "check" at bounding box center [509, 105] width 7 height 7
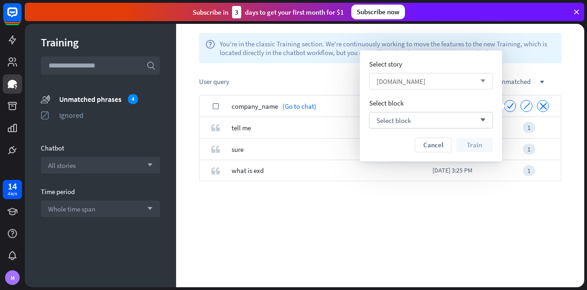
click at [478, 85] on div "[DOMAIN_NAME] arrow_down" at bounding box center [431, 81] width 124 height 17
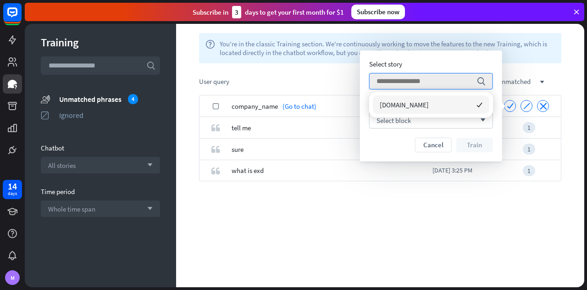
click at [476, 106] on div "[DOMAIN_NAME] checked" at bounding box center [431, 104] width 116 height 18
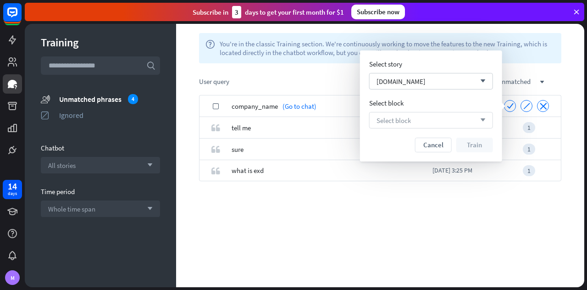
click at [483, 119] on icon "arrow_down" at bounding box center [480, 120] width 10 height 6
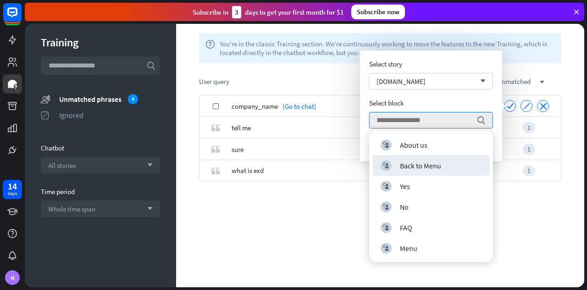
click at [553, 230] on div "check company_name (Go to chat) check ignore close quote tell me [DATE] 3:35 PM…" at bounding box center [380, 191] width 408 height 192
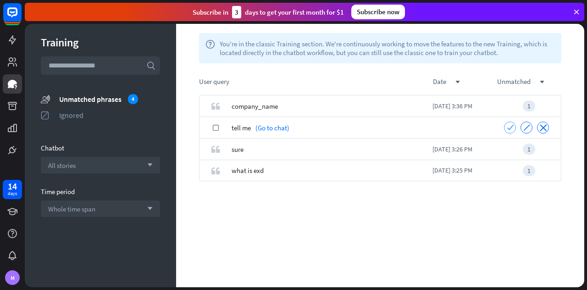
click at [511, 127] on icon "check" at bounding box center [509, 127] width 7 height 7
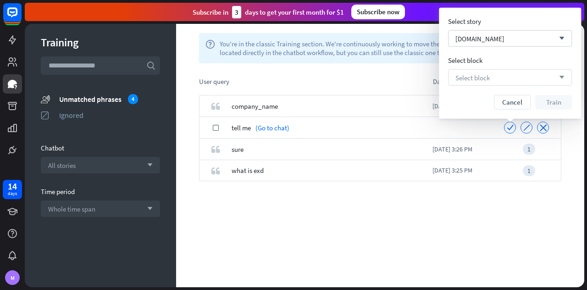
click at [503, 72] on div "Select block arrow_down" at bounding box center [510, 77] width 124 height 17
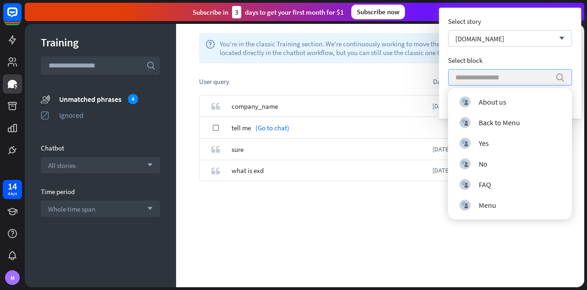
click at [503, 72] on input "search" at bounding box center [502, 78] width 95 height 16
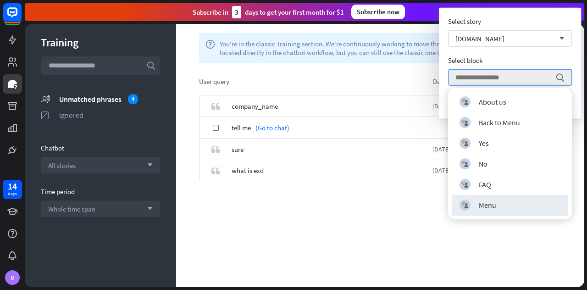
click at [450, 237] on div "quote company_name [DATE] 3:36 PM 1 check tell me (Go to chat) check ignore clo…" at bounding box center [380, 191] width 408 height 192
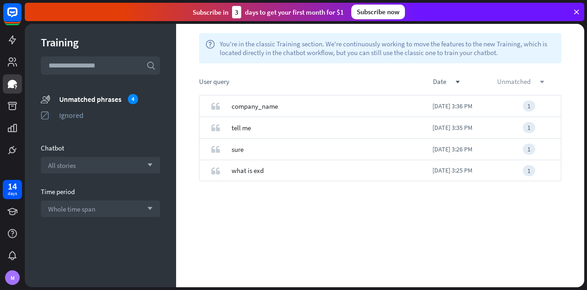
click at [541, 82] on icon "down" at bounding box center [541, 82] width 5 height 5
click at [95, 93] on div "unmatched_phrases Unmatched phrases 4" at bounding box center [100, 98] width 119 height 11
click at [122, 160] on div "All stories arrow_down" at bounding box center [100, 165] width 119 height 17
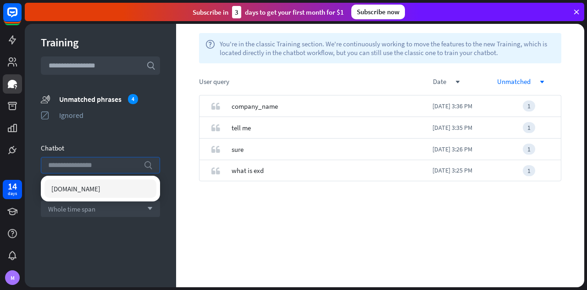
click at [122, 160] on input "search" at bounding box center [93, 165] width 91 height 16
click at [114, 190] on div "[DOMAIN_NAME]" at bounding box center [100, 188] width 112 height 18
click at [121, 207] on div "Whole time span arrow_down" at bounding box center [100, 208] width 119 height 17
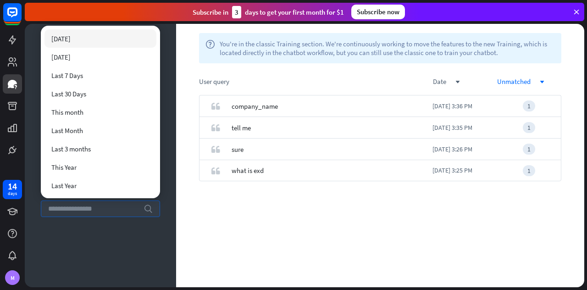
click at [121, 207] on input "search" at bounding box center [93, 209] width 91 height 16
click at [46, 200] on div "search" at bounding box center [100, 208] width 119 height 17
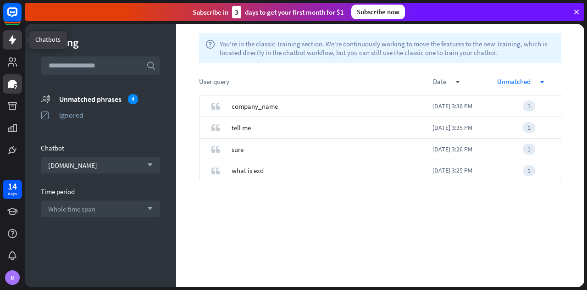
click at [10, 39] on icon at bounding box center [12, 39] width 7 height 9
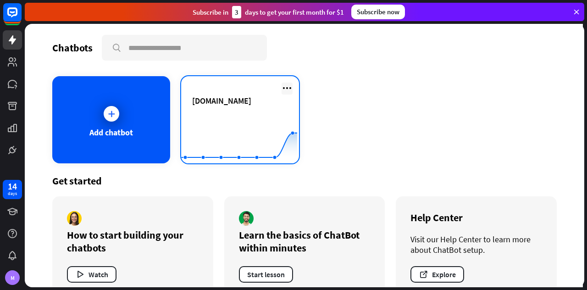
click at [281, 88] on icon at bounding box center [286, 88] width 11 height 11
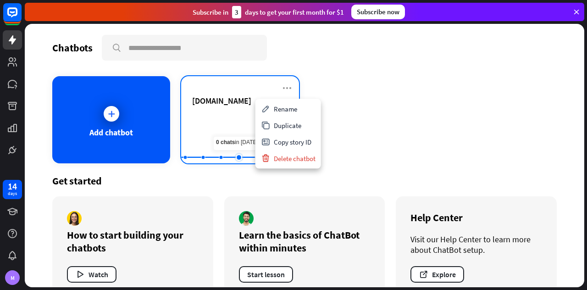
click at [229, 120] on rect at bounding box center [239, 140] width 116 height 57
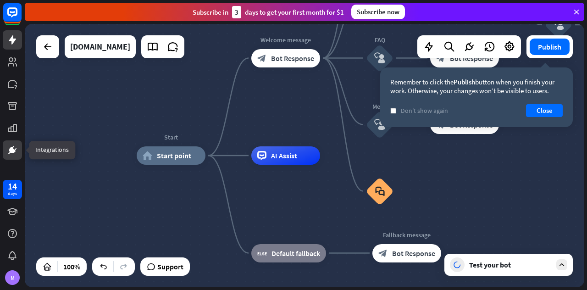
click at [17, 146] on icon at bounding box center [12, 149] width 11 height 11
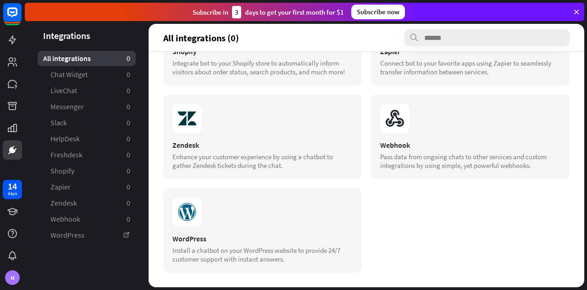
scroll to position [398, 0]
click at [284, 236] on section "WordPress Install a chatbot on your WordPress website to provide 24/7 customer …" at bounding box center [262, 248] width 180 height 29
click at [89, 232] on link "WordPress" at bounding box center [87, 234] width 98 height 15
click at [16, 42] on icon at bounding box center [12, 39] width 11 height 11
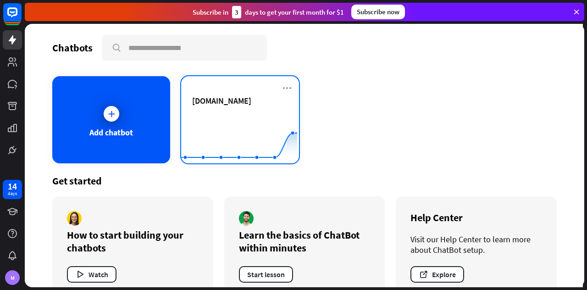
click at [255, 105] on div "[DOMAIN_NAME]" at bounding box center [240, 100] width 96 height 11
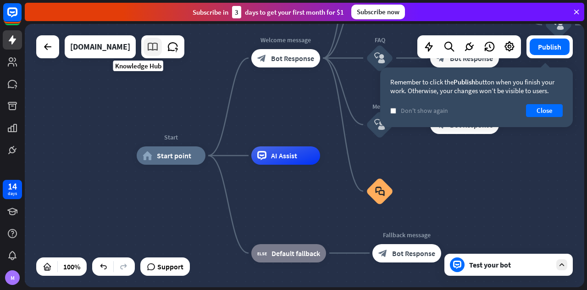
click at [147, 44] on icon at bounding box center [153, 47] width 12 height 12
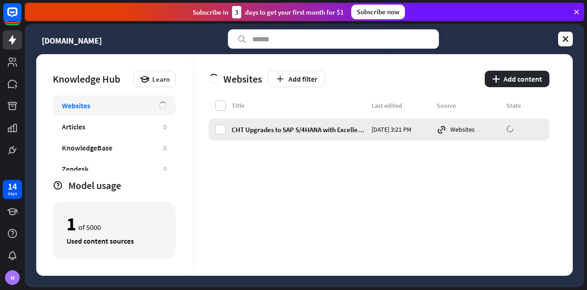
click at [491, 128] on div "Websites" at bounding box center [468, 129] width 64 height 10
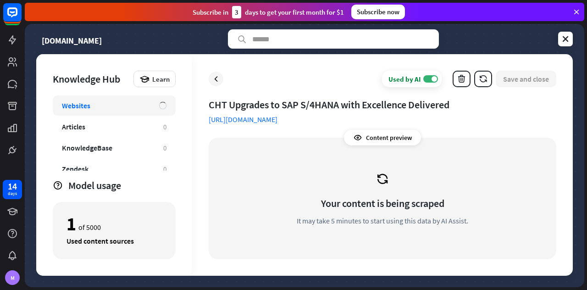
click at [387, 179] on icon at bounding box center [382, 179] width 14 height 14
click at [374, 141] on div "Content preview" at bounding box center [382, 138] width 77 height 16
click at [354, 136] on icon at bounding box center [357, 137] width 9 height 9
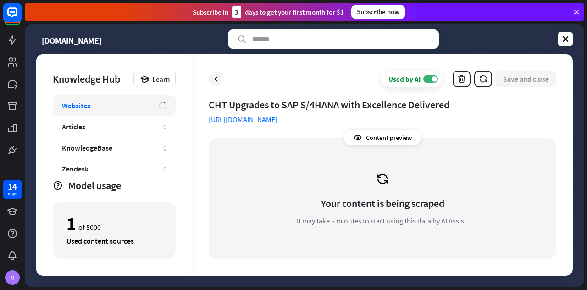
click at [143, 114] on div "Websites" at bounding box center [114, 105] width 123 height 20
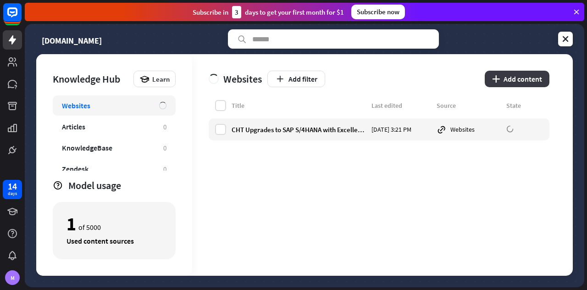
click at [520, 84] on button "plus Add content" at bounding box center [516, 79] width 65 height 17
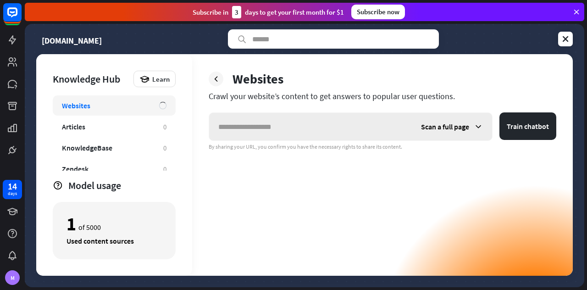
click at [379, 129] on input "text" at bounding box center [310, 127] width 203 height 28
type input "*"
paste input "**********"
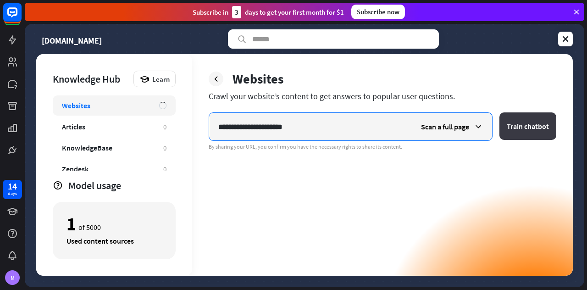
type input "**********"
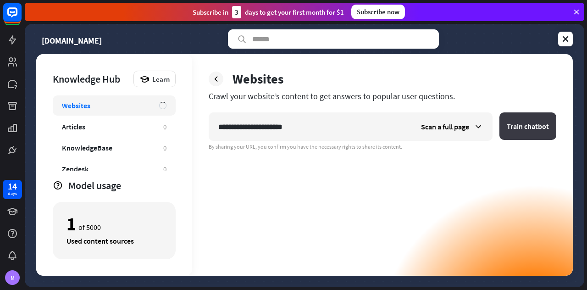
click at [515, 129] on button "Train chatbot" at bounding box center [527, 126] width 57 height 28
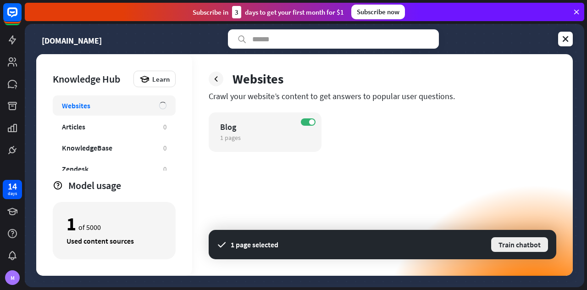
click at [519, 240] on button "Train chatbot" at bounding box center [519, 244] width 59 height 17
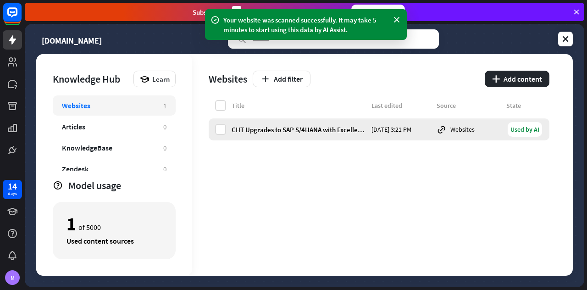
click at [525, 127] on div "Used by AI" at bounding box center [524, 129] width 34 height 15
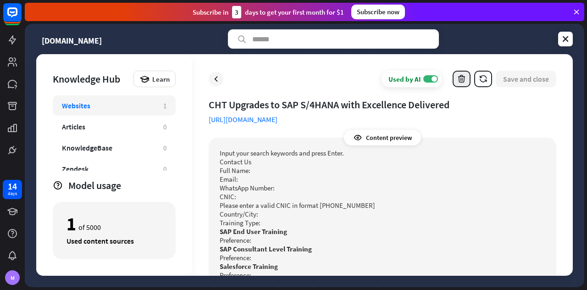
click at [456, 78] on button "button" at bounding box center [461, 79] width 18 height 17
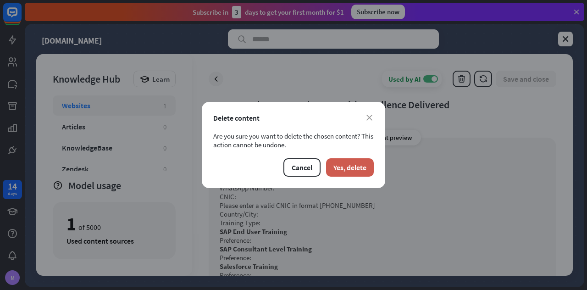
click at [364, 172] on button "Yes, delete" at bounding box center [350, 167] width 48 height 18
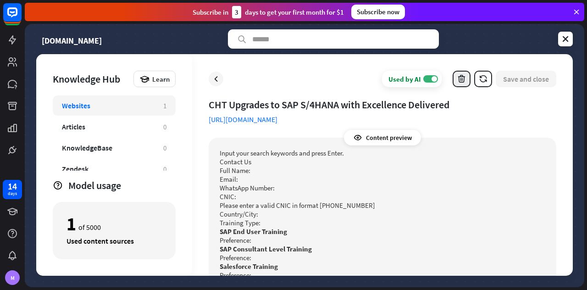
click at [455, 81] on button "button" at bounding box center [461, 79] width 18 height 17
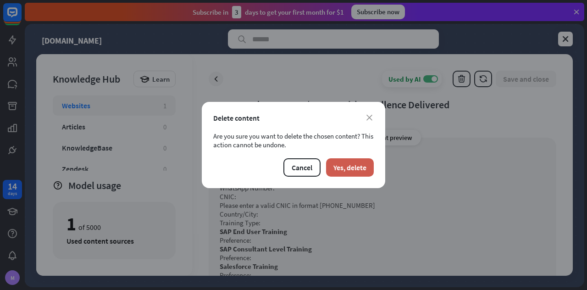
click at [342, 169] on button "Yes, delete" at bounding box center [350, 167] width 48 height 18
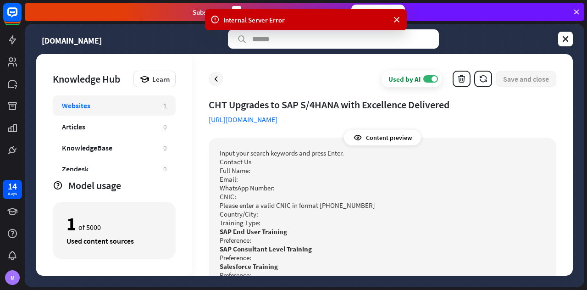
click at [99, 108] on div "Websites" at bounding box center [108, 105] width 92 height 9
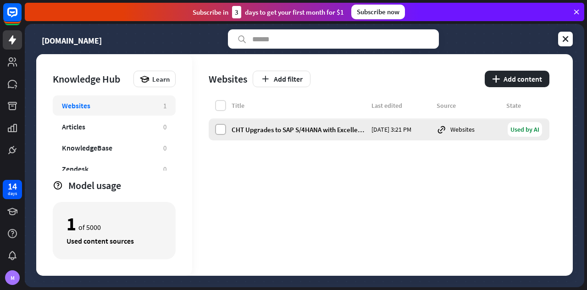
click at [219, 129] on label at bounding box center [220, 129] width 11 height 11
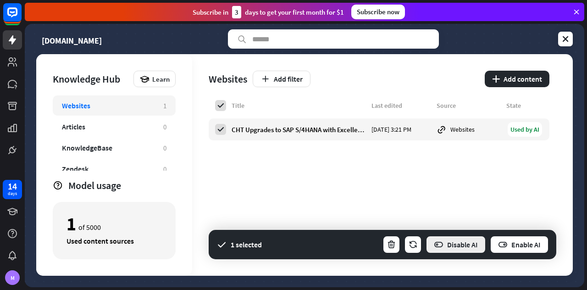
click at [465, 250] on button "Disable AI" at bounding box center [455, 244] width 61 height 18
click at [519, 82] on button "plus Add content" at bounding box center [516, 79] width 65 height 17
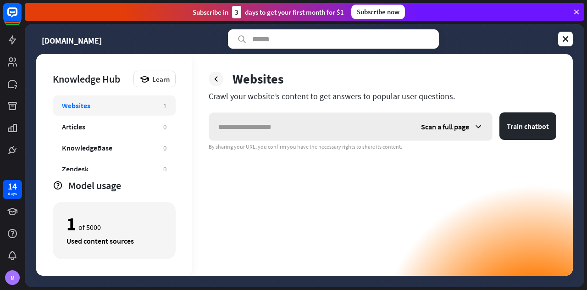
click at [360, 135] on input "text" at bounding box center [310, 127] width 203 height 28
type input "**********"
click at [510, 113] on button "Train chatbot" at bounding box center [527, 126] width 57 height 28
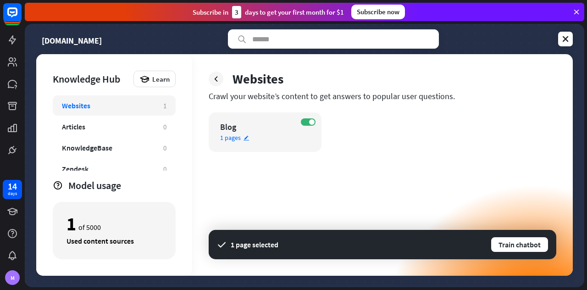
click at [246, 139] on icon "edit" at bounding box center [246, 138] width 6 height 6
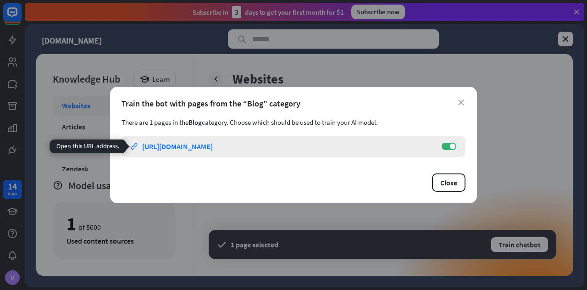
click at [213, 147] on div "[URL][DOMAIN_NAME]" at bounding box center [177, 146] width 71 height 9
click at [445, 147] on label "ON" at bounding box center [448, 146] width 15 height 7
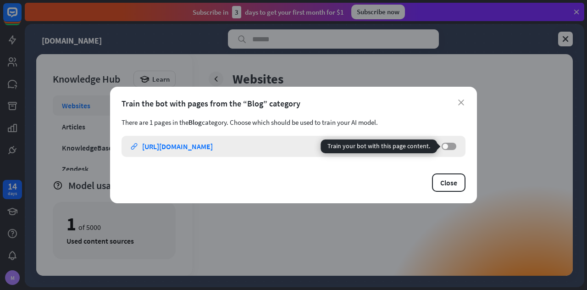
click at [452, 144] on label "OFF" at bounding box center [448, 146] width 15 height 7
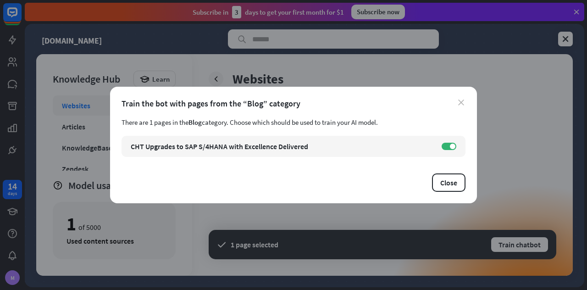
click at [460, 103] on icon "close" at bounding box center [461, 102] width 6 height 6
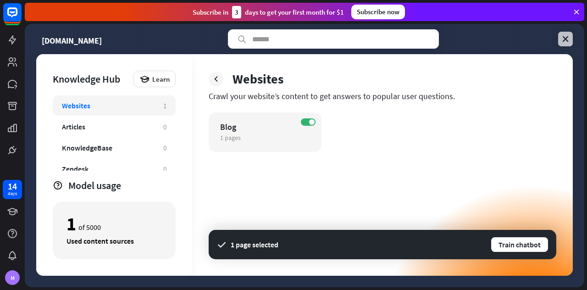
click at [568, 36] on icon at bounding box center [565, 38] width 9 height 9
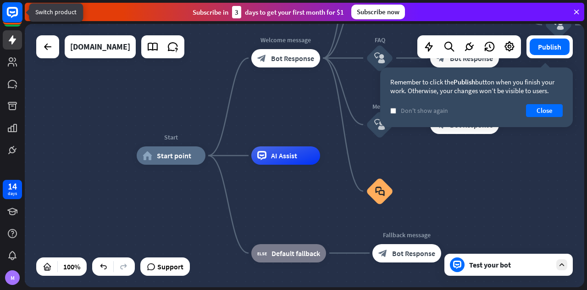
click at [10, 16] on icon at bounding box center [12, 12] width 11 height 11
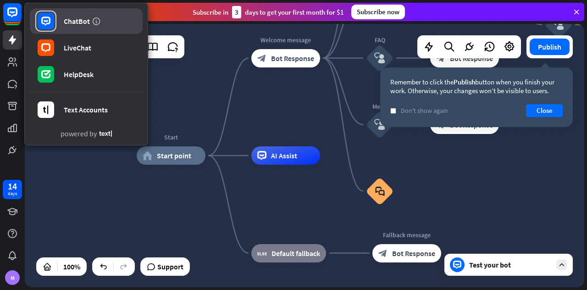
click at [76, 19] on div "ChatBot" at bounding box center [77, 21] width 26 height 9
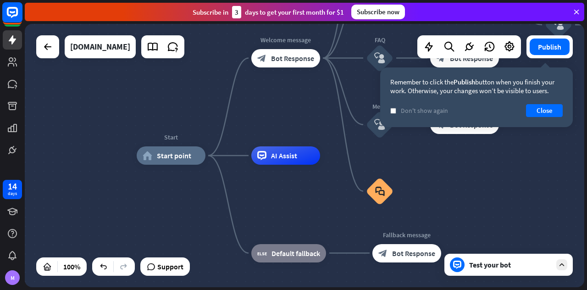
click at [15, 21] on rect at bounding box center [12, 12] width 20 height 20
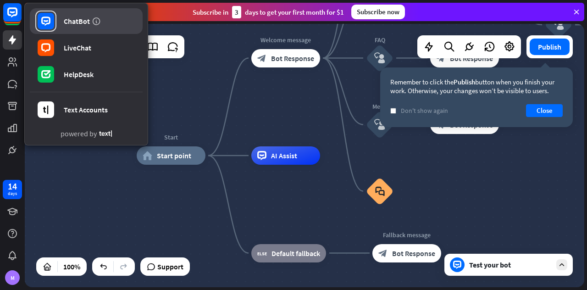
click at [50, 22] on icon at bounding box center [45, 21] width 9 height 9
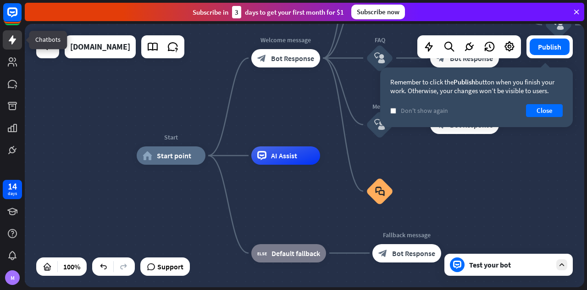
click at [18, 43] on link at bounding box center [12, 39] width 19 height 19
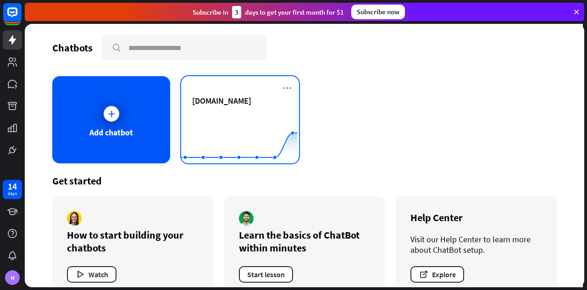
click at [216, 113] on rect at bounding box center [239, 140] width 116 height 57
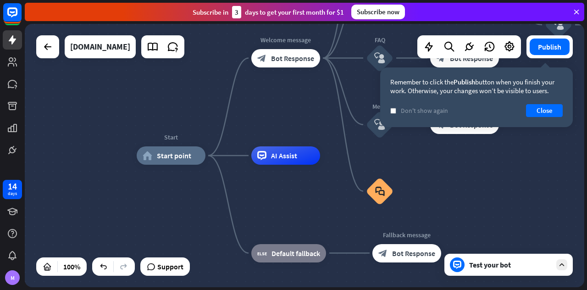
click at [564, 266] on icon at bounding box center [561, 264] width 8 height 8
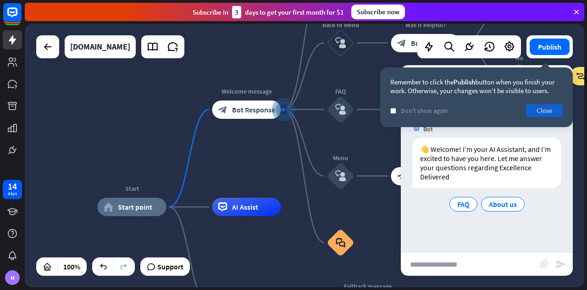
click at [556, 111] on button "Close" at bounding box center [544, 110] width 37 height 13
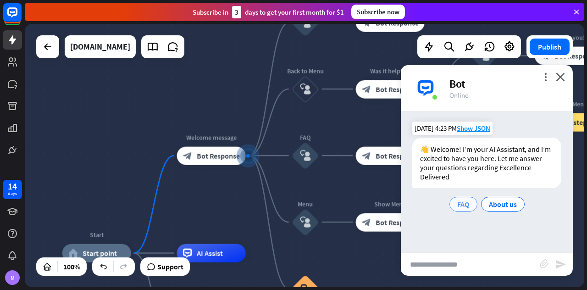
click at [467, 203] on span "FAQ" at bounding box center [463, 203] width 12 height 9
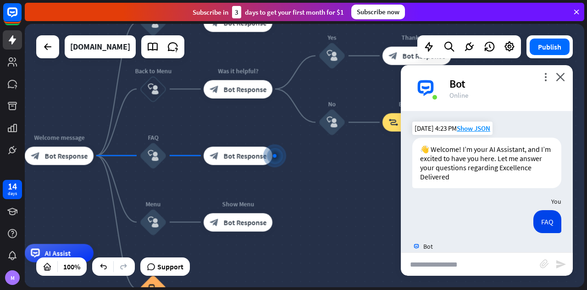
scroll to position [39, 0]
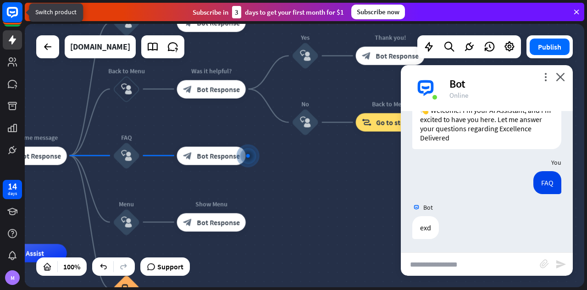
click at [13, 14] on rect at bounding box center [12, 12] width 20 height 20
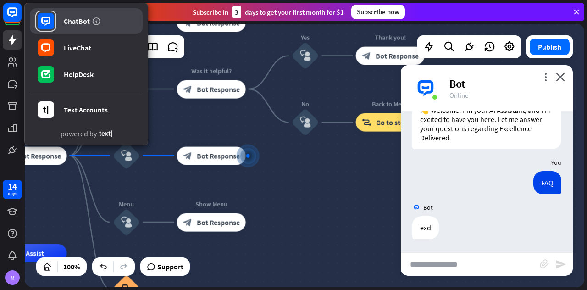
click at [64, 15] on link "ChatBot" at bounding box center [86, 21] width 113 height 26
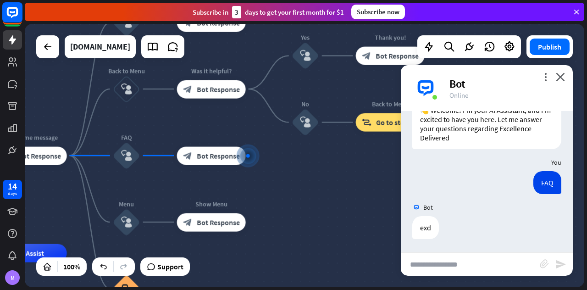
click at [9, 17] on rect at bounding box center [12, 12] width 20 height 20
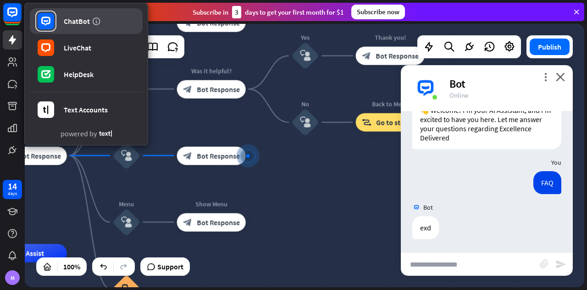
click at [50, 27] on rect at bounding box center [46, 21] width 17 height 17
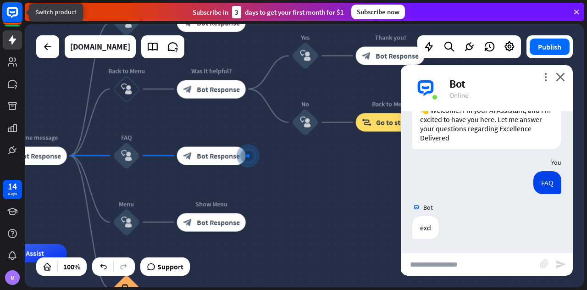
click at [17, 20] on rect at bounding box center [12, 12] width 20 height 20
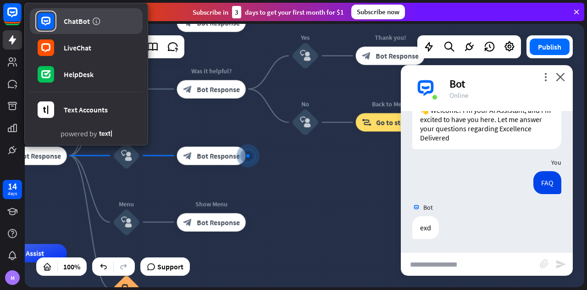
click at [60, 28] on link "ChatBot" at bounding box center [86, 21] width 113 height 26
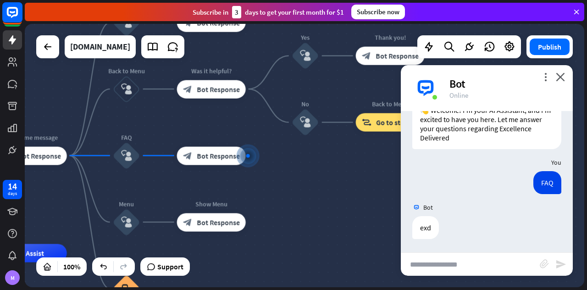
click at [14, 14] on icon at bounding box center [12, 12] width 11 height 11
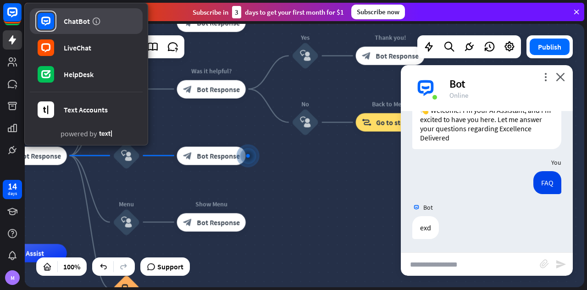
click at [39, 22] on rect at bounding box center [46, 21] width 17 height 17
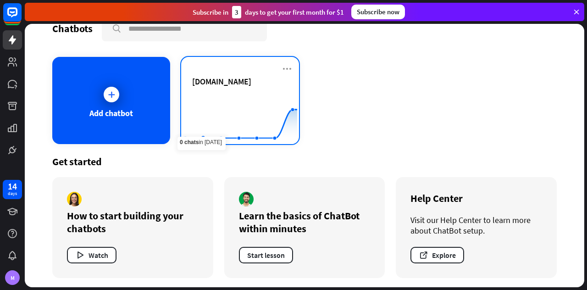
scroll to position [21, 0]
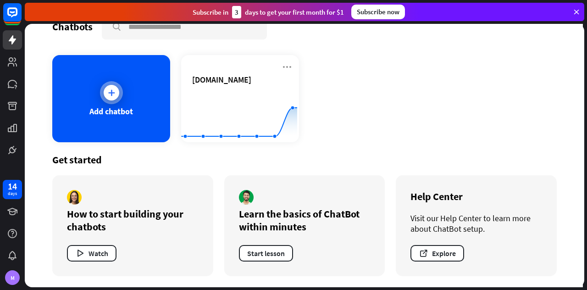
click at [114, 85] on div at bounding box center [112, 93] width 16 height 16
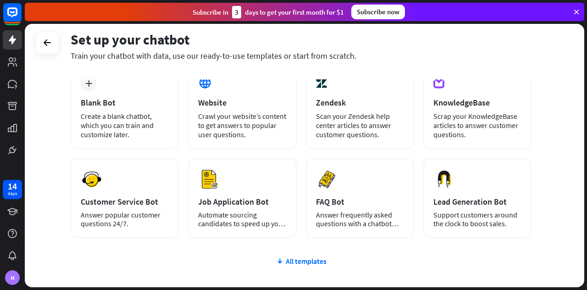
scroll to position [52, 0]
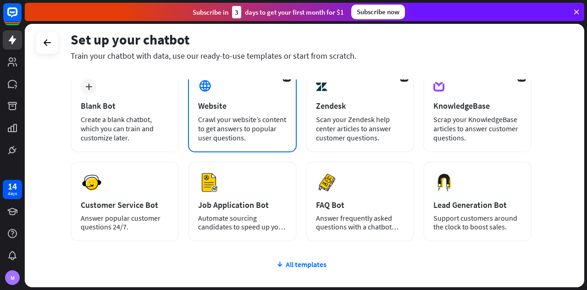
click at [264, 133] on div "Crawl your website’s content to get answers to popular user questions." at bounding box center [242, 129] width 88 height 28
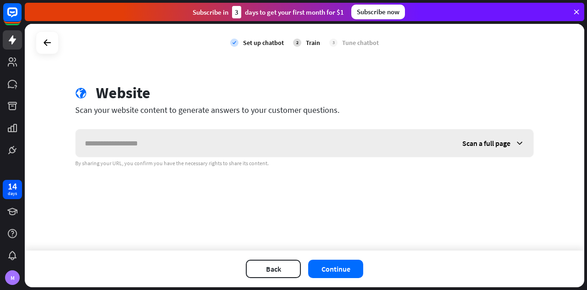
click at [264, 133] on input "text" at bounding box center [264, 143] width 377 height 28
type input "******"
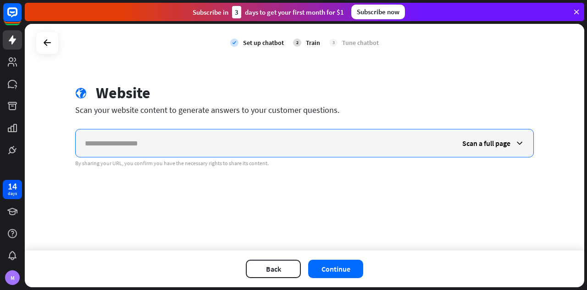
paste input "**********"
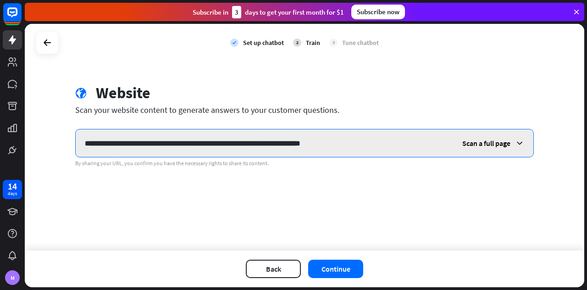
drag, startPoint x: 389, startPoint y: 144, endPoint x: 169, endPoint y: 143, distance: 220.0
click at [169, 143] on input "**********" at bounding box center [264, 143] width 377 height 28
type input "**********"
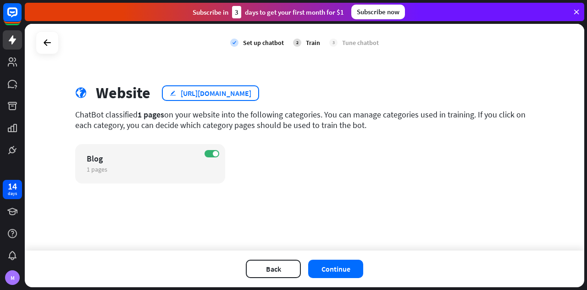
click at [259, 93] on div "edit [URL][DOMAIN_NAME]" at bounding box center [210, 93] width 97 height 16
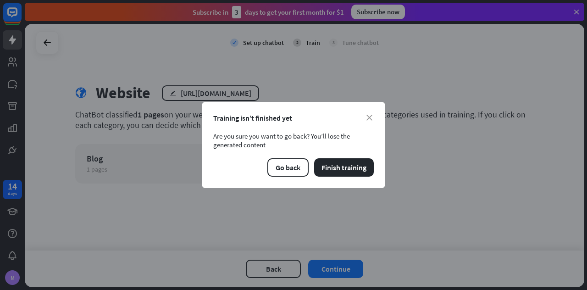
click at [374, 114] on div "close Training isn’t finished yet Are you sure you want to go back? You’ll lose…" at bounding box center [293, 145] width 183 height 86
click at [374, 115] on div "close Training isn’t finished yet Are you sure you want to go back? You’ll lose…" at bounding box center [293, 145] width 183 height 86
click at [370, 115] on icon "close" at bounding box center [369, 118] width 6 height 6
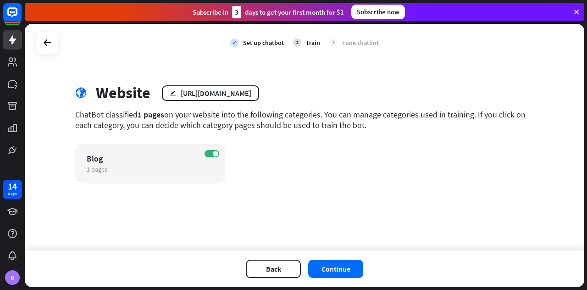
click at [370, 115] on div "ChatBot classified 1 pages on your website into the following categories. You c…" at bounding box center [304, 119] width 458 height 21
